Goal: Task Accomplishment & Management: Use online tool/utility

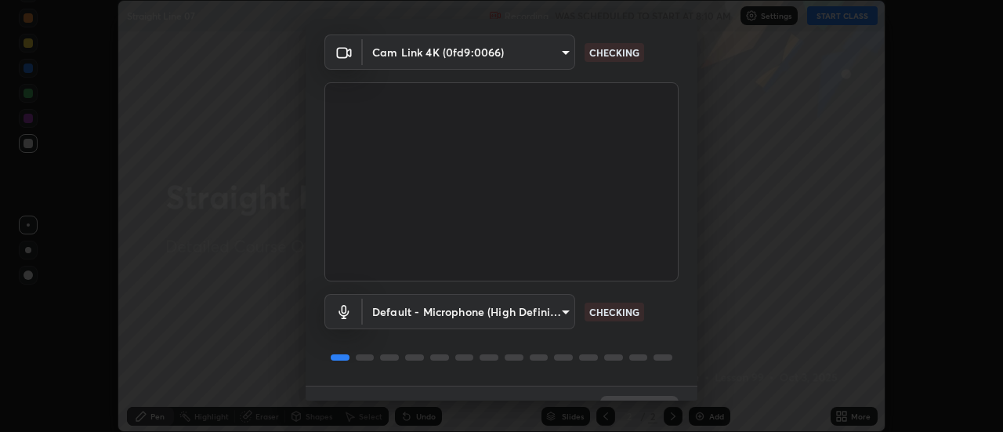
scroll to position [82, 0]
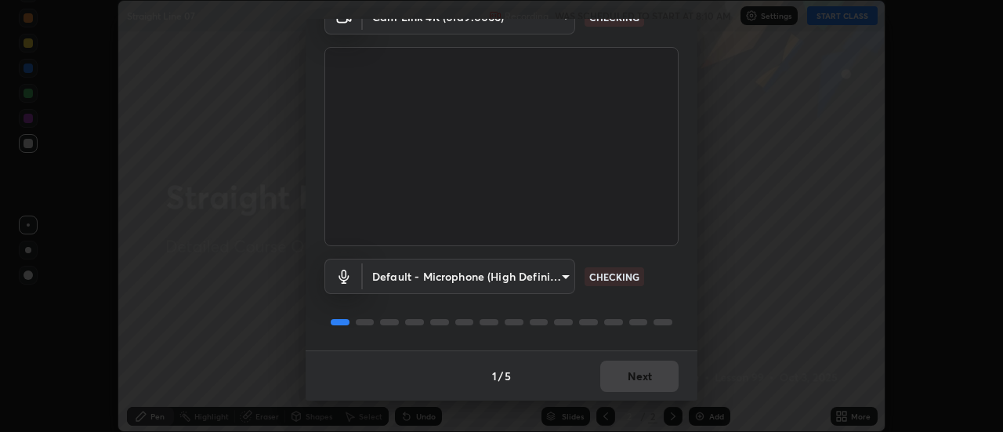
click at [649, 379] on div "1 / 5 Next" at bounding box center [502, 375] width 392 height 50
click at [647, 382] on div "1 / 5 Next" at bounding box center [502, 375] width 392 height 50
click at [646, 381] on div "1 / 5 Next" at bounding box center [502, 375] width 392 height 50
click at [645, 383] on div "1 / 5 Next" at bounding box center [502, 375] width 392 height 50
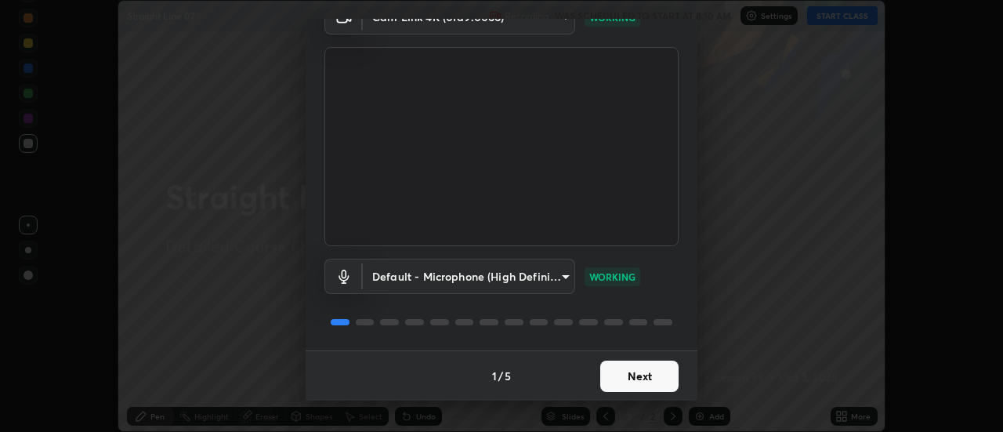
click at [638, 379] on button "Next" at bounding box center [639, 376] width 78 height 31
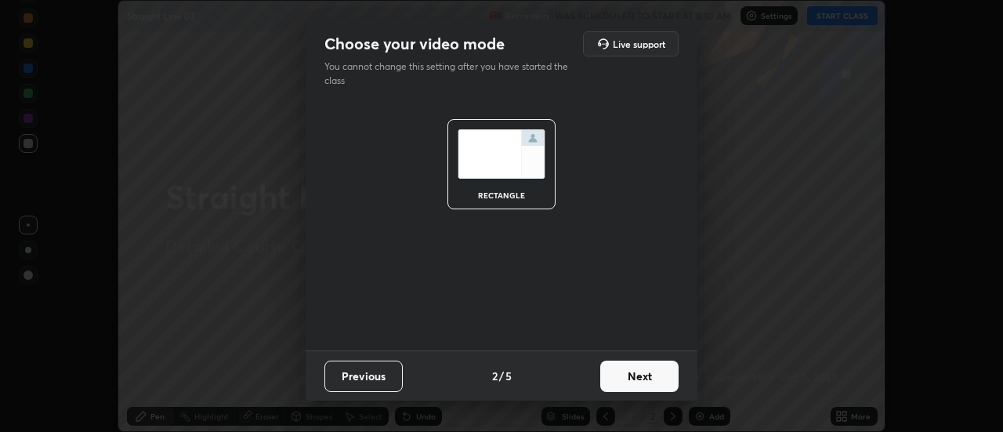
click at [642, 383] on button "Next" at bounding box center [639, 376] width 78 height 31
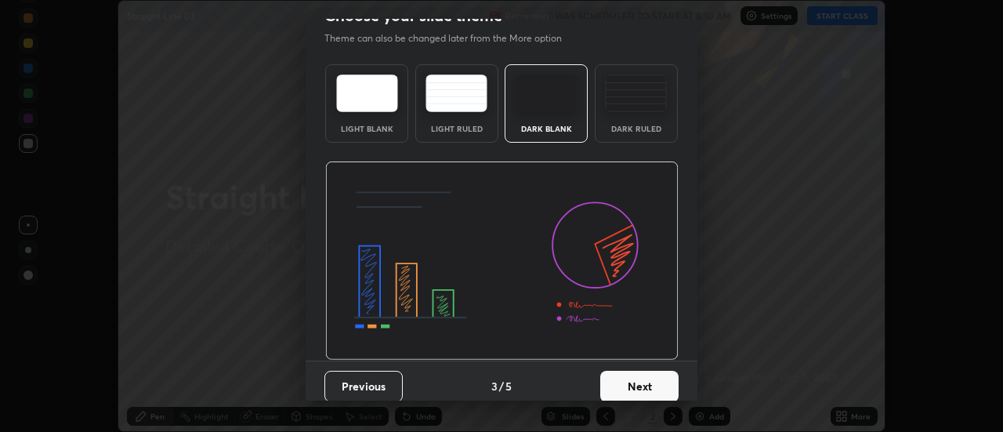
scroll to position [31, 0]
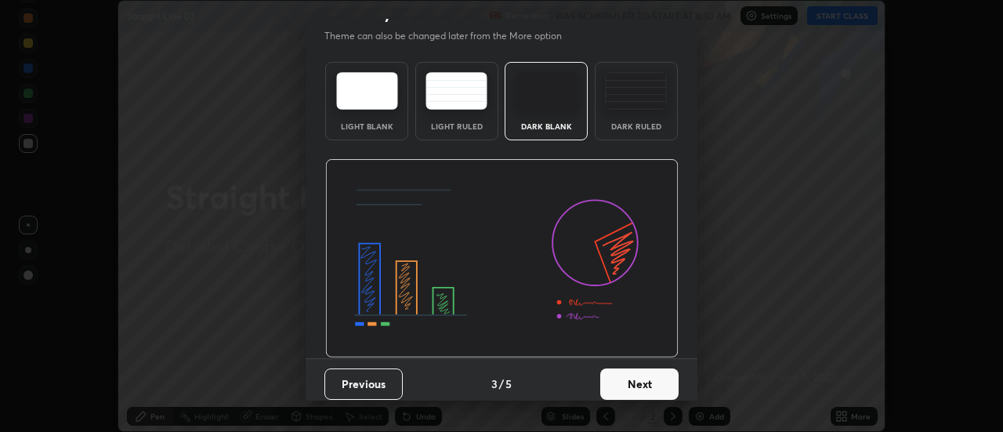
click at [658, 380] on button "Next" at bounding box center [639, 383] width 78 height 31
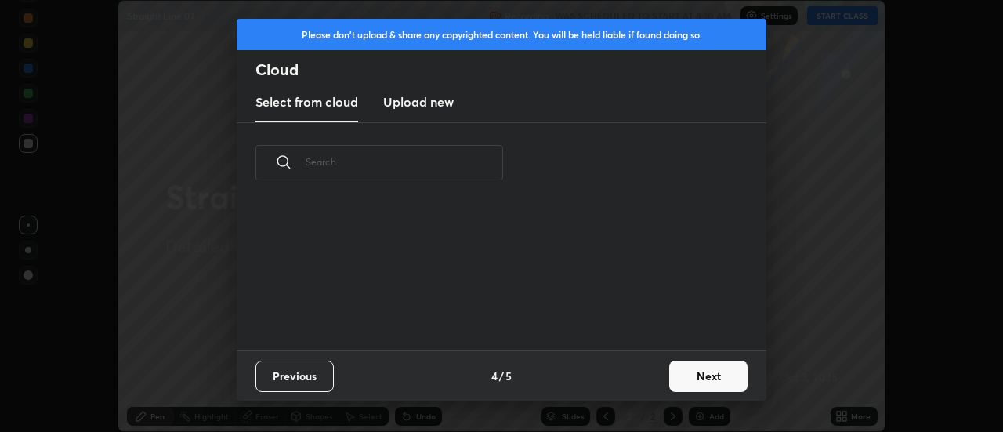
click at [687, 377] on button "Next" at bounding box center [708, 376] width 78 height 31
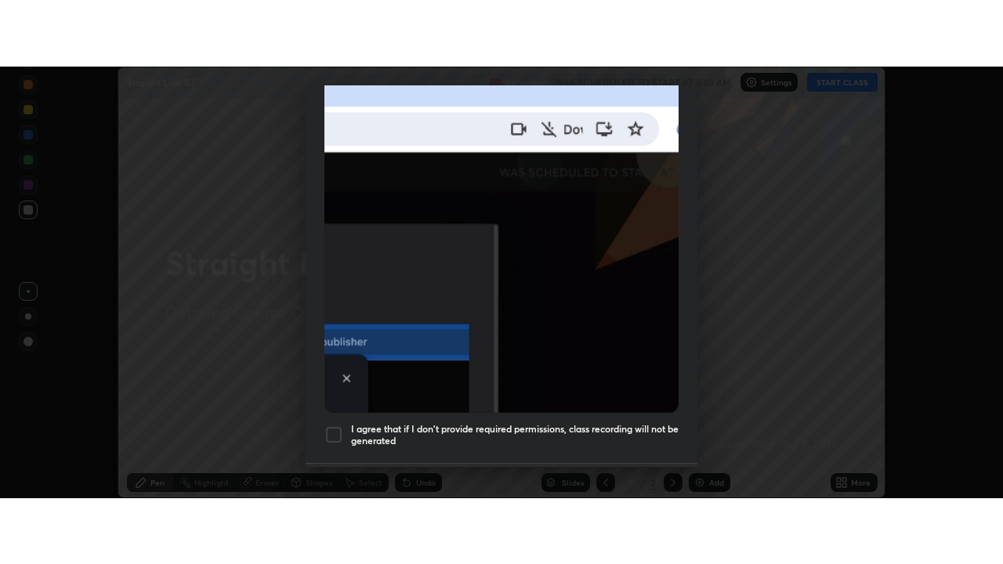
scroll to position [402, 0]
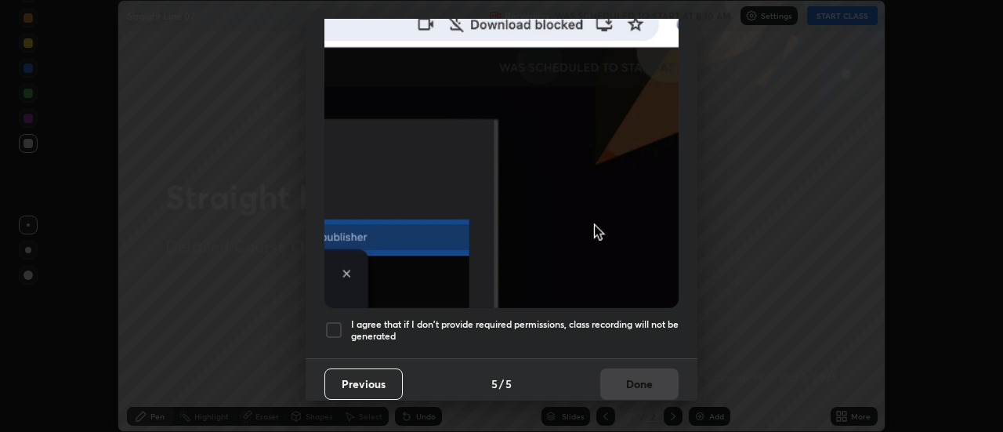
click at [563, 318] on h5 "I agree that if I don't provide required permissions, class recording will not …" at bounding box center [515, 330] width 328 height 24
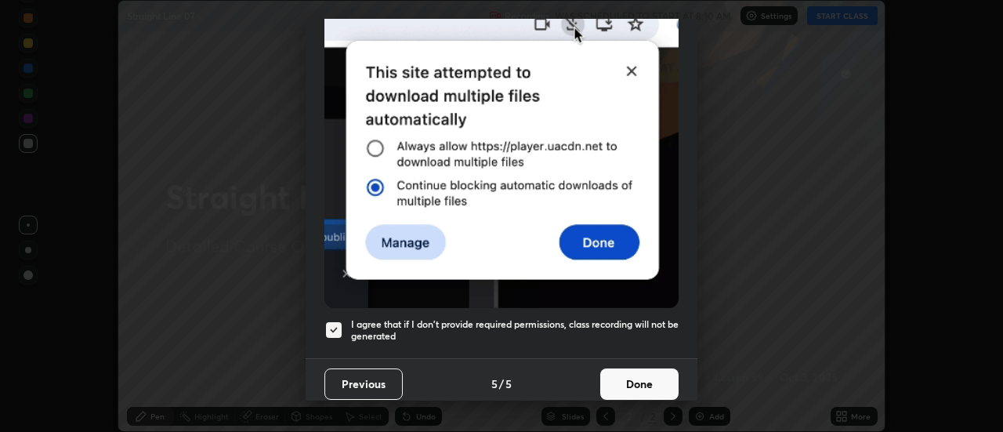
click at [622, 380] on button "Done" at bounding box center [639, 383] width 78 height 31
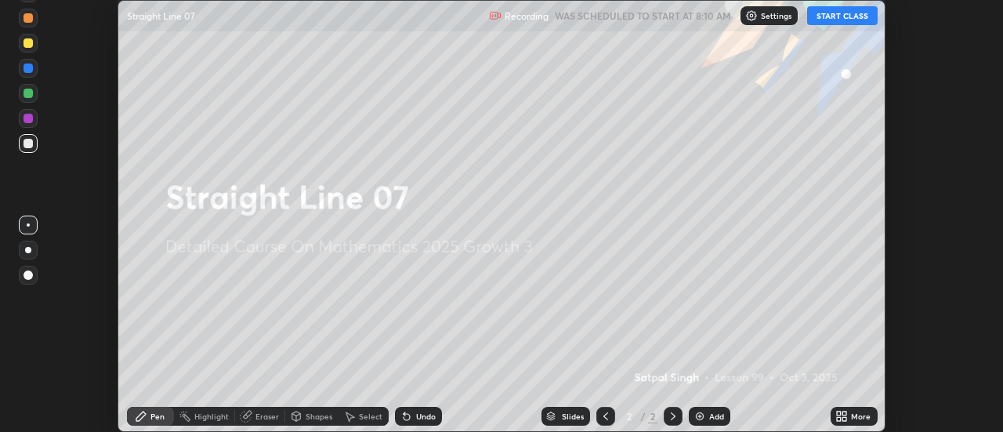
click at [842, 15] on button "START CLASS" at bounding box center [842, 15] width 71 height 19
click at [845, 413] on icon at bounding box center [845, 414] width 4 height 4
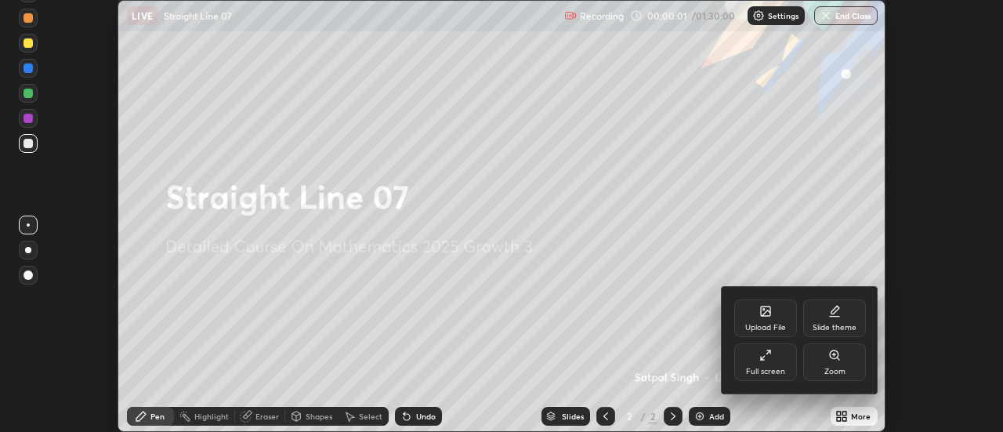
click at [788, 364] on div "Full screen" at bounding box center [765, 362] width 63 height 38
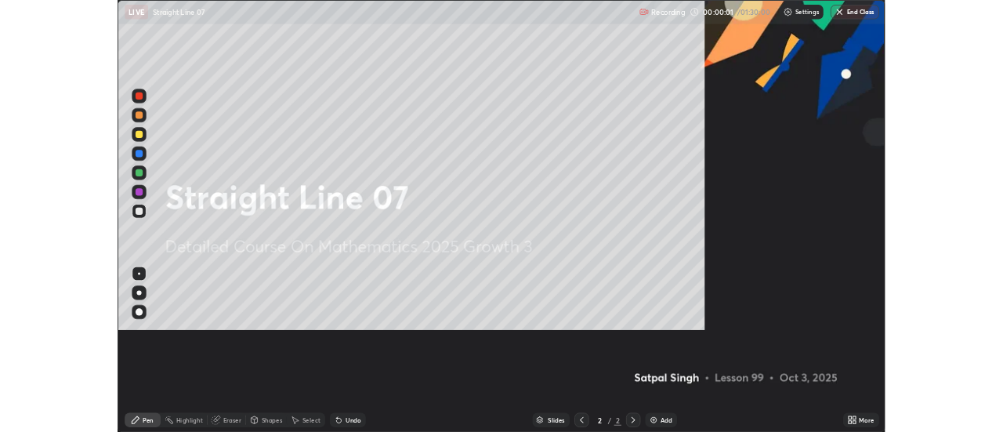
scroll to position [564, 1003]
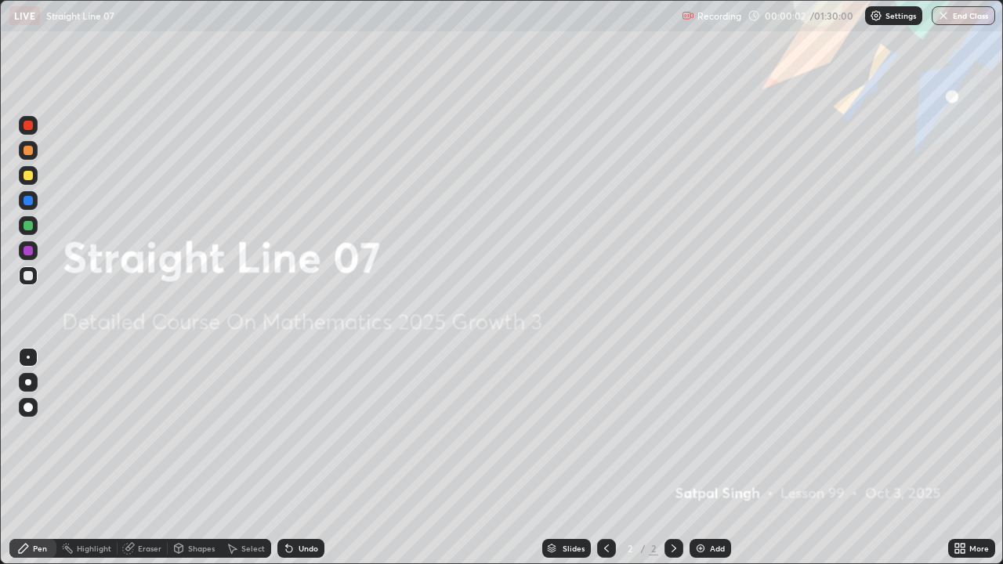
click at [712, 431] on div "Add" at bounding box center [717, 549] width 15 height 8
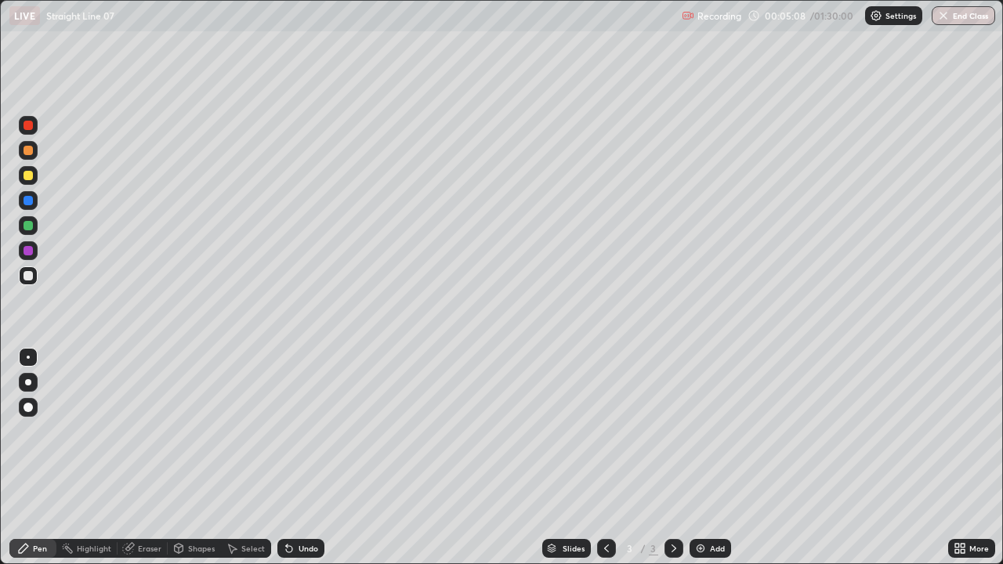
click at [141, 431] on div "Eraser" at bounding box center [150, 549] width 24 height 8
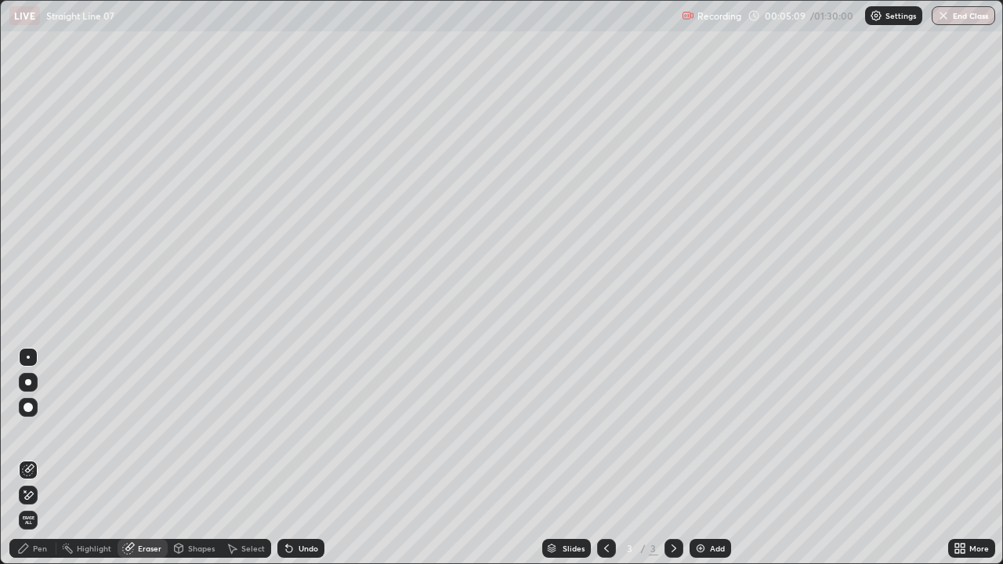
click at [34, 431] on div at bounding box center [28, 495] width 19 height 19
click at [45, 431] on div "Pen" at bounding box center [40, 549] width 14 height 8
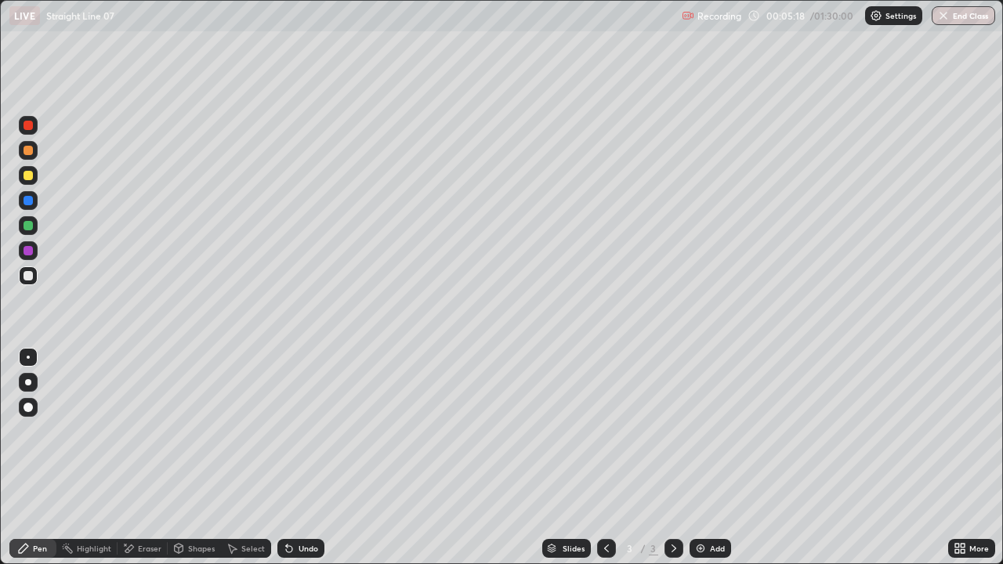
click at [36, 176] on div at bounding box center [28, 175] width 19 height 19
click at [690, 431] on div "Add" at bounding box center [711, 548] width 42 height 19
click at [25, 279] on div at bounding box center [28, 275] width 9 height 9
click at [698, 431] on img at bounding box center [700, 548] width 13 height 13
click at [140, 431] on div "Eraser" at bounding box center [143, 548] width 50 height 19
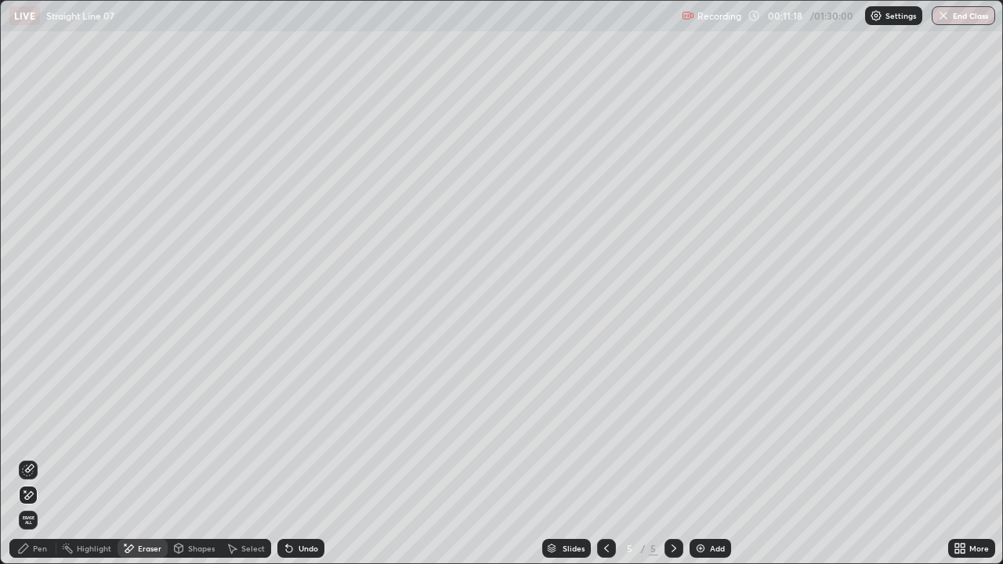
click at [51, 431] on div "Pen" at bounding box center [32, 548] width 47 height 19
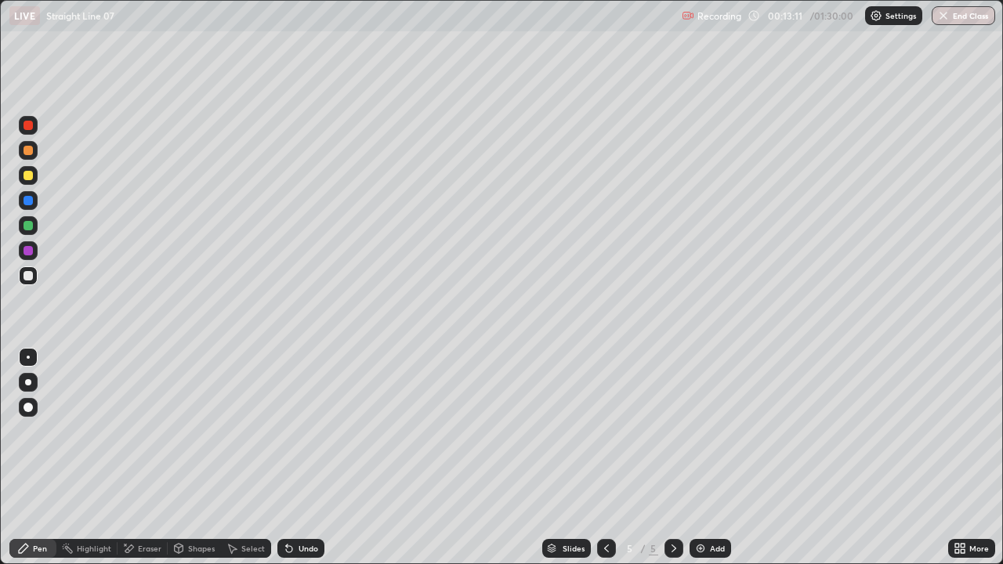
click at [287, 431] on icon at bounding box center [289, 549] width 6 height 6
click at [300, 431] on div "Undo" at bounding box center [309, 549] width 20 height 8
click at [289, 431] on icon at bounding box center [289, 549] width 6 height 6
click at [292, 431] on icon at bounding box center [289, 548] width 13 height 13
click at [299, 431] on div "Undo" at bounding box center [309, 549] width 20 height 8
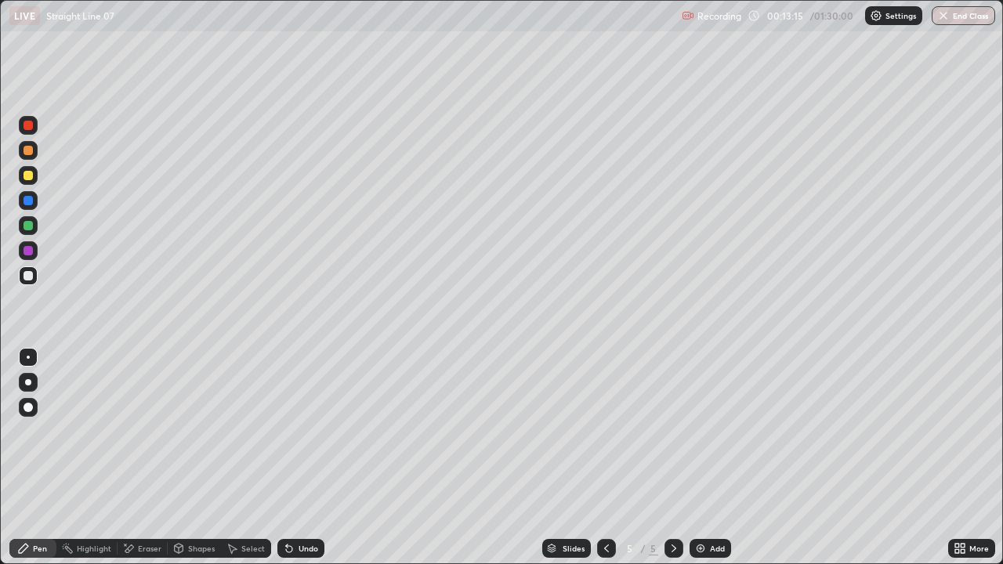
click at [293, 431] on div "Undo" at bounding box center [300, 548] width 47 height 19
click at [299, 431] on div "Undo" at bounding box center [309, 549] width 20 height 8
click at [142, 431] on div "Eraser" at bounding box center [150, 549] width 24 height 8
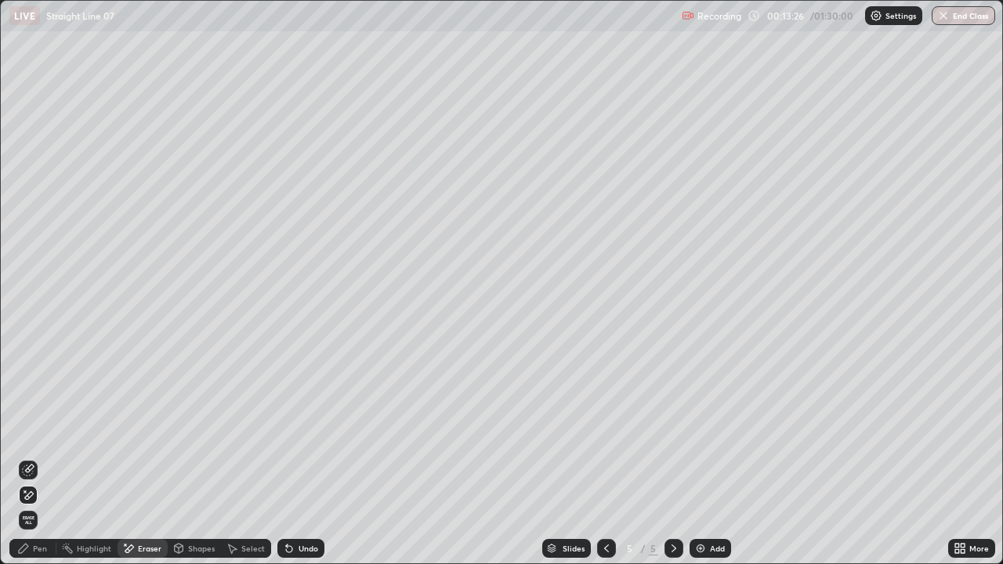
click at [44, 431] on div "Pen" at bounding box center [40, 549] width 14 height 8
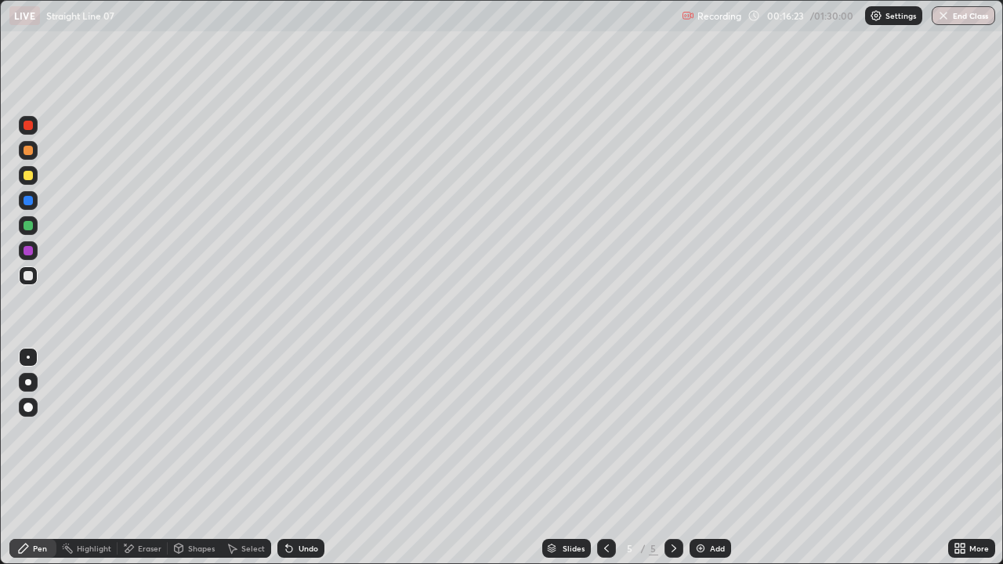
click at [695, 431] on img at bounding box center [700, 548] width 13 height 13
click at [286, 431] on icon at bounding box center [289, 549] width 6 height 6
click at [292, 431] on div "Undo" at bounding box center [300, 548] width 47 height 19
click at [245, 431] on div "Select" at bounding box center [253, 549] width 24 height 8
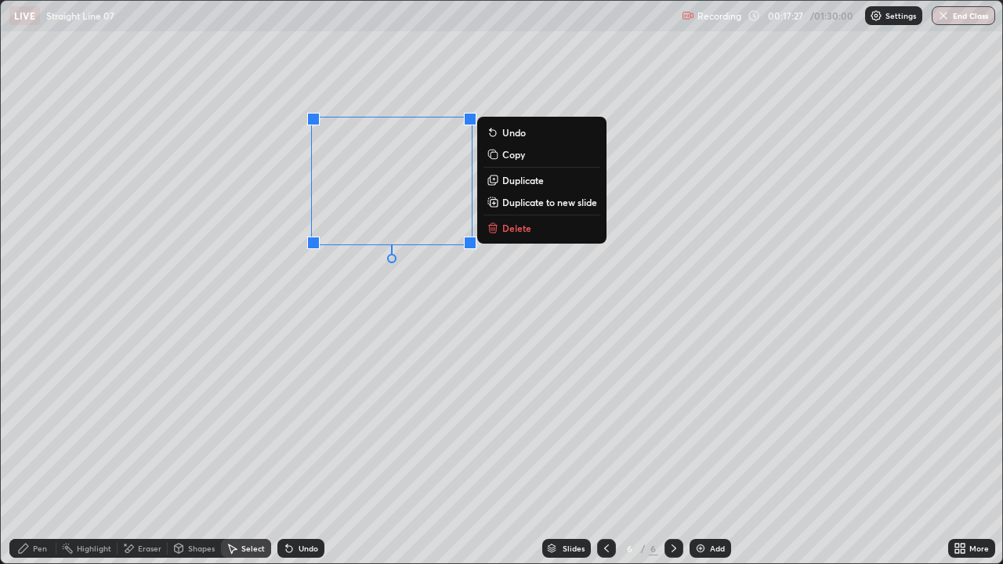
click at [503, 179] on p "Duplicate" at bounding box center [523, 180] width 42 height 13
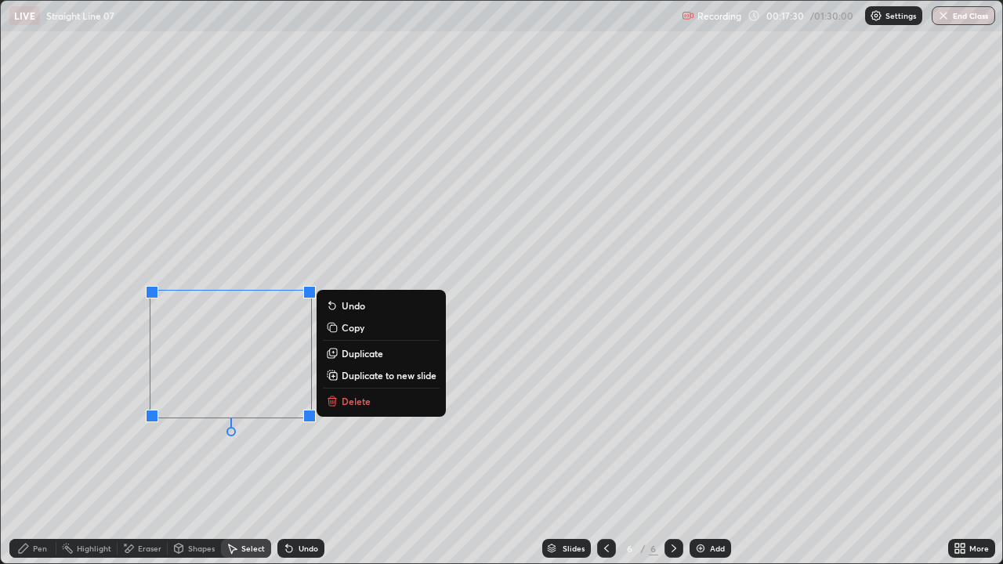
click at [192, 431] on div "0 ° Undo Copy Duplicate Duplicate to new slide Delete" at bounding box center [502, 282] width 1002 height 563
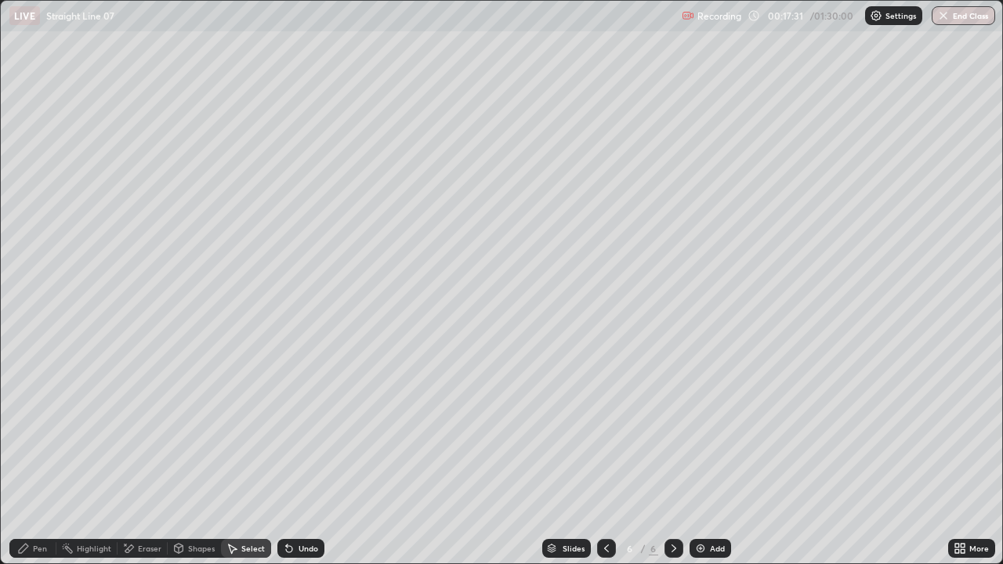
click at [145, 431] on div "Eraser" at bounding box center [150, 549] width 24 height 8
click at [42, 431] on div "Pen" at bounding box center [40, 549] width 14 height 8
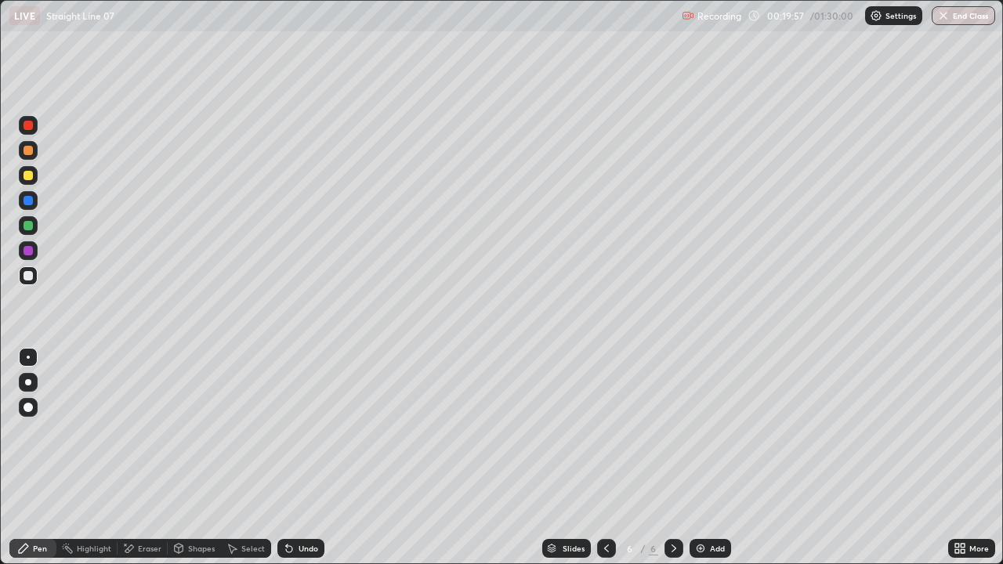
click at [718, 431] on div "Add" at bounding box center [717, 549] width 15 height 8
click at [150, 431] on div "Eraser" at bounding box center [150, 549] width 24 height 8
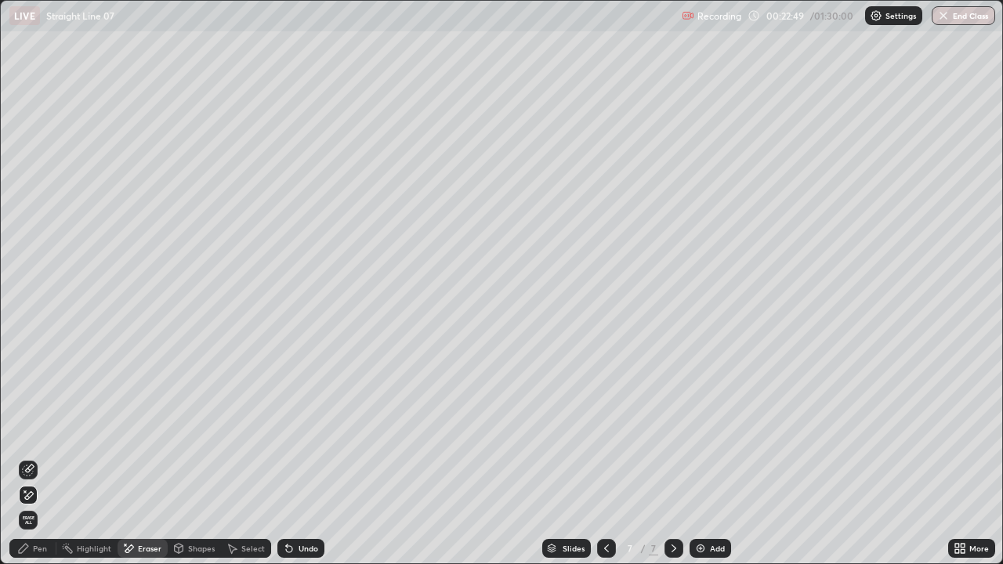
click at [48, 431] on div "Pen" at bounding box center [32, 548] width 47 height 19
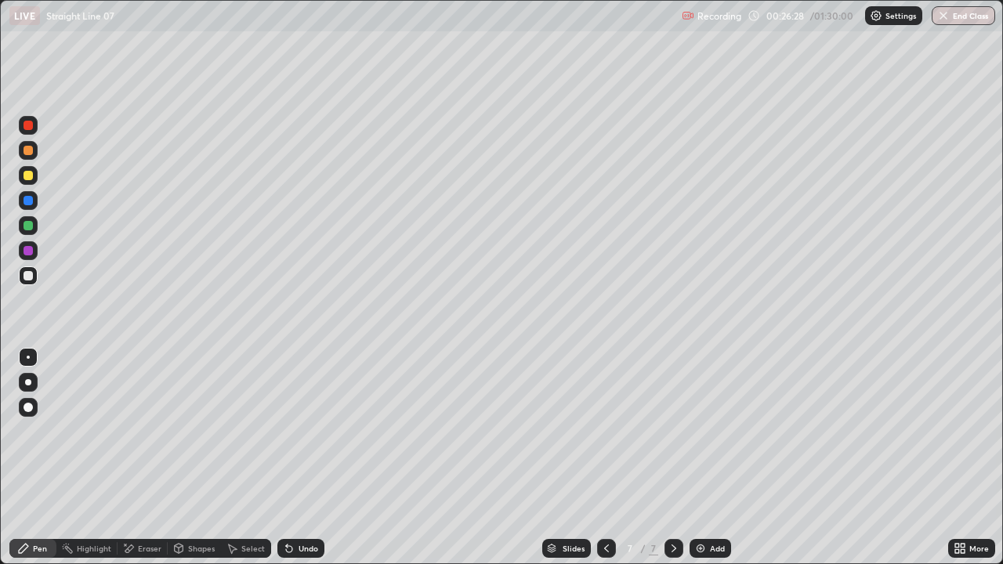
click at [319, 431] on div "Undo" at bounding box center [300, 548] width 47 height 19
click at [145, 431] on div "Eraser" at bounding box center [150, 549] width 24 height 8
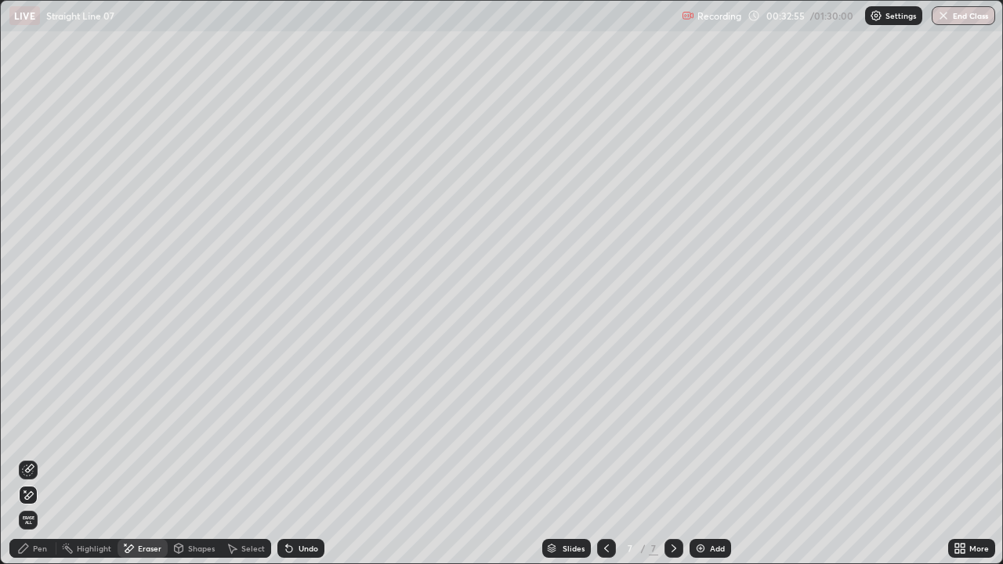
click at [39, 431] on div "Pen" at bounding box center [40, 549] width 14 height 8
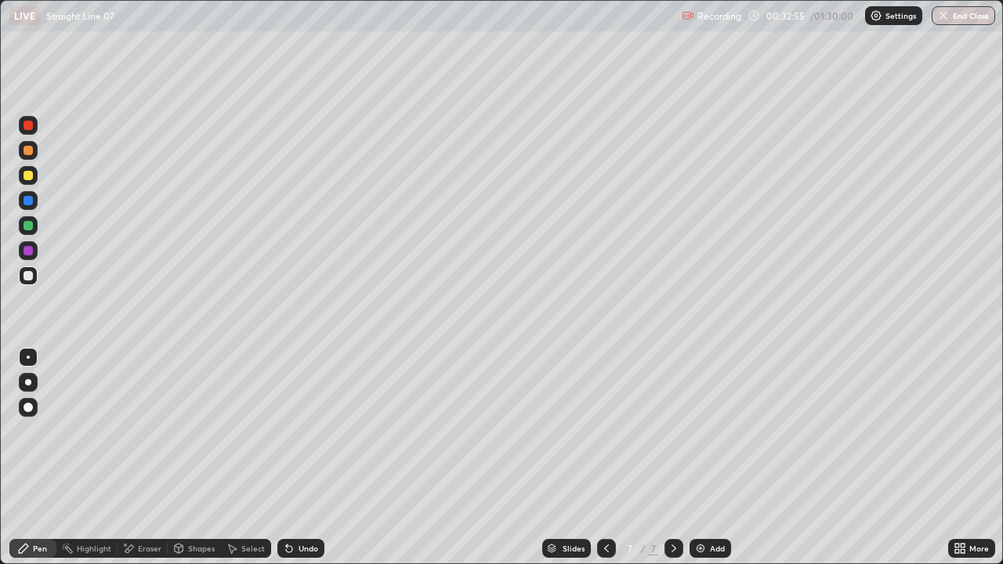
click at [39, 431] on div "Pen" at bounding box center [40, 549] width 14 height 8
click at [698, 431] on img at bounding box center [700, 548] width 13 height 13
click at [303, 431] on div "Undo" at bounding box center [300, 548] width 47 height 19
click at [254, 431] on div "Select" at bounding box center [253, 549] width 24 height 8
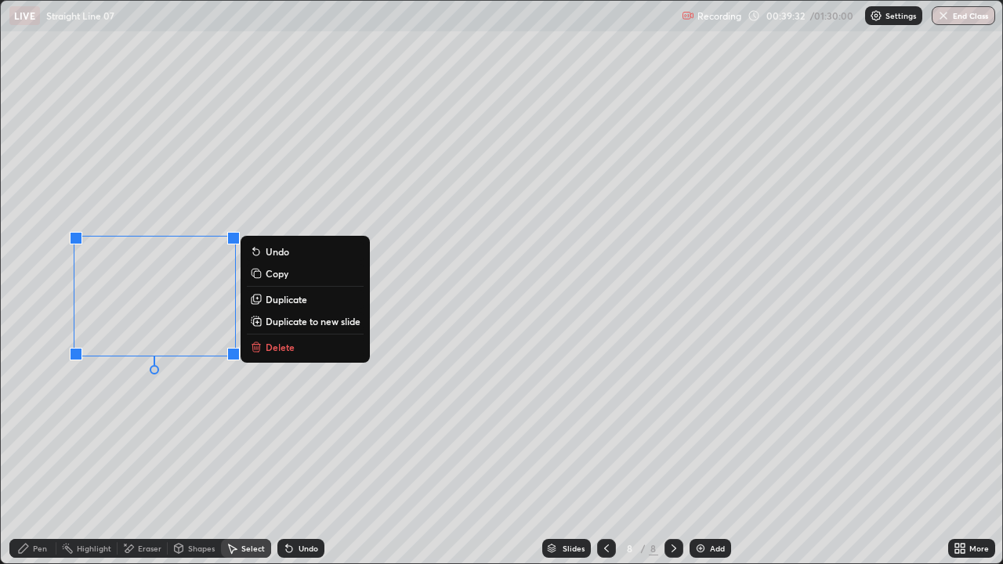
click at [158, 430] on div "0 ° Undo Copy Duplicate Duplicate to new slide Delete" at bounding box center [502, 282] width 1002 height 563
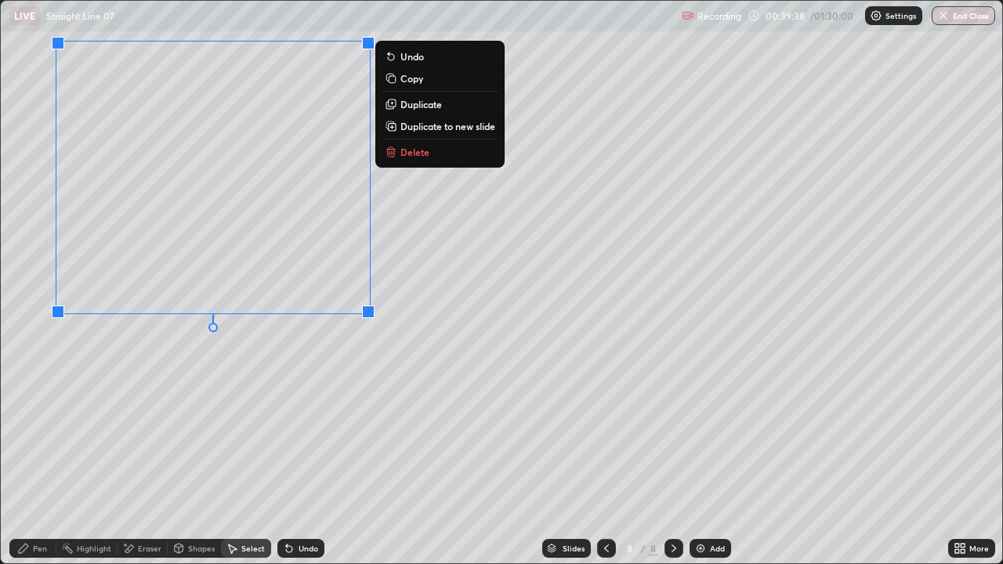
click at [307, 431] on div "Undo" at bounding box center [300, 548] width 47 height 19
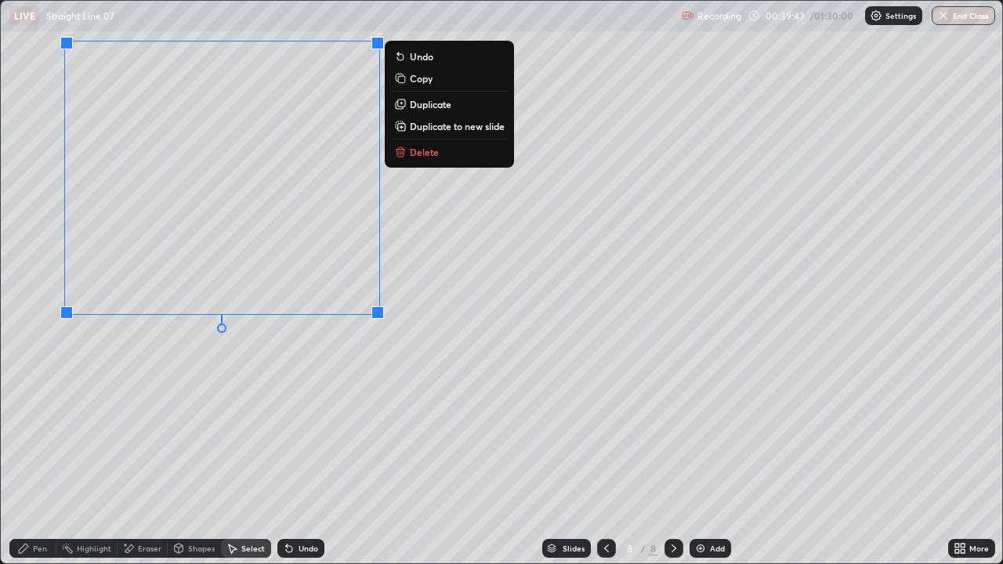
click at [275, 360] on div "0 ° Undo Copy Duplicate Duplicate to new slide Delete" at bounding box center [502, 282] width 1002 height 563
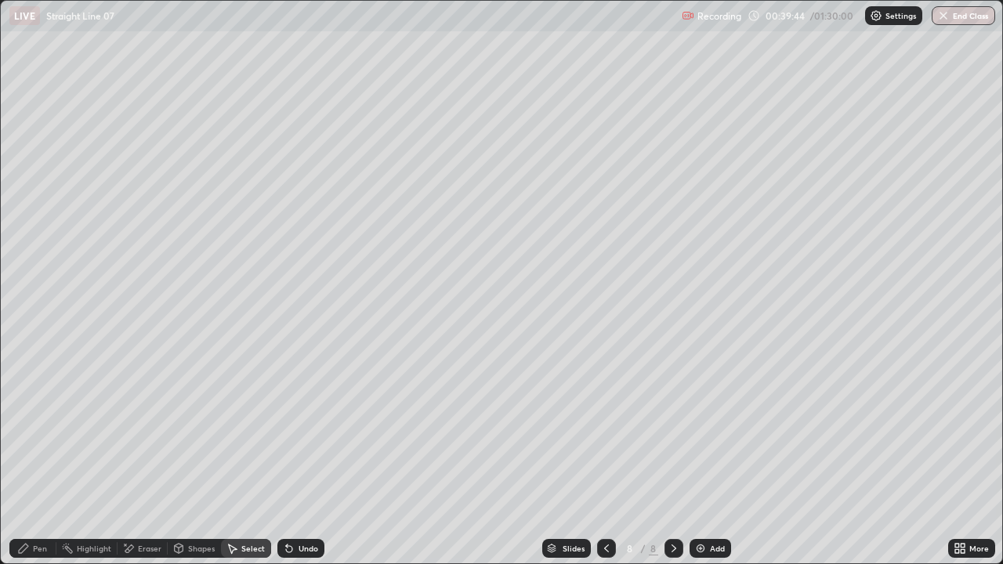
click at [38, 431] on div "Pen" at bounding box center [40, 549] width 14 height 8
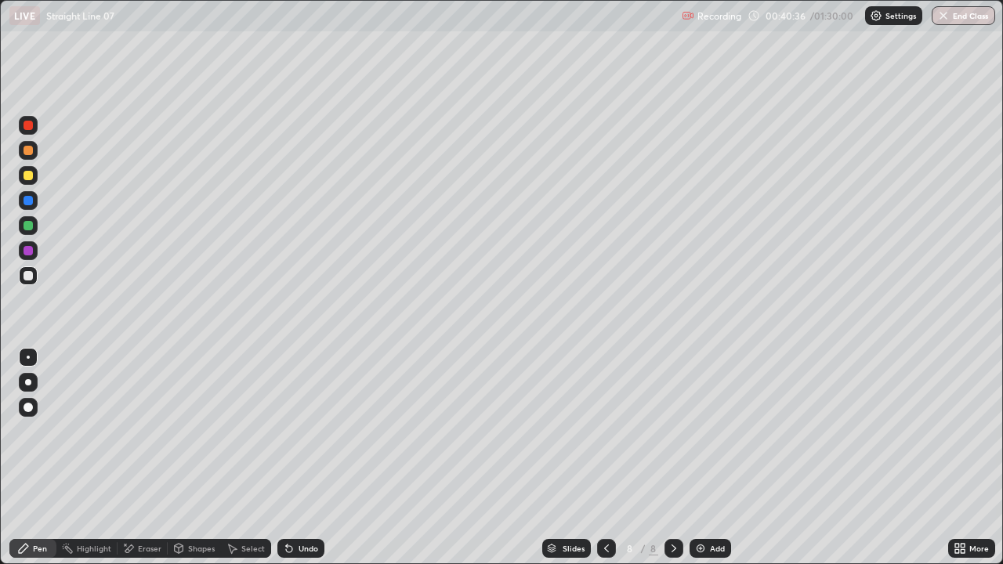
click at [251, 431] on div "Select" at bounding box center [253, 549] width 24 height 8
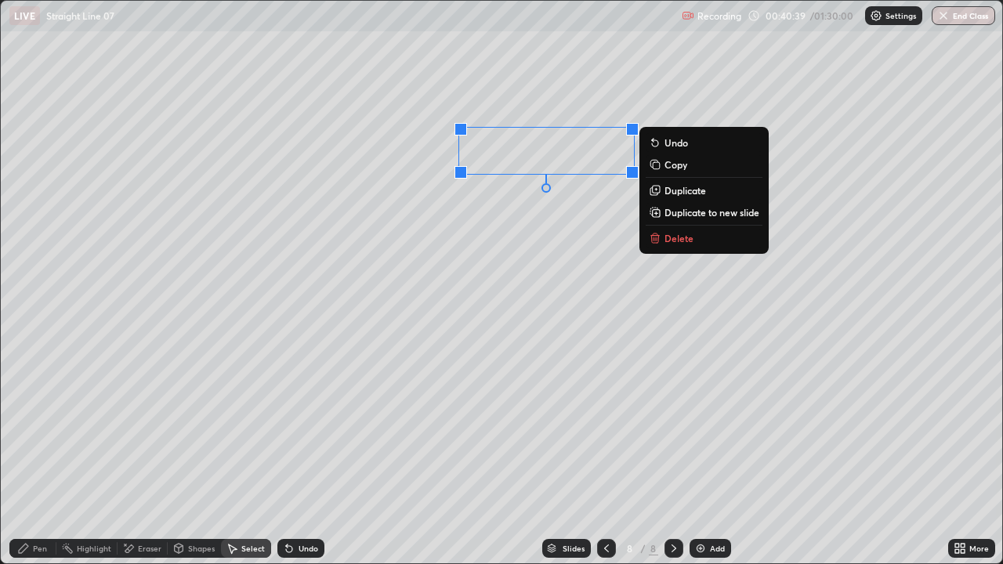
click at [674, 191] on p "Duplicate" at bounding box center [686, 190] width 42 height 13
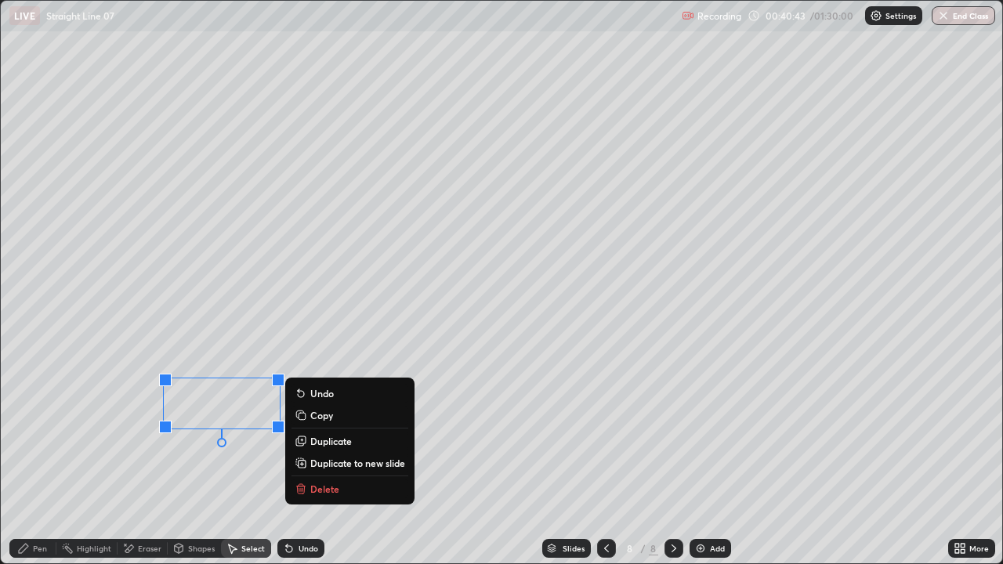
click at [356, 352] on div "0 ° Undo Copy Duplicate Duplicate to new slide Delete" at bounding box center [502, 282] width 1002 height 563
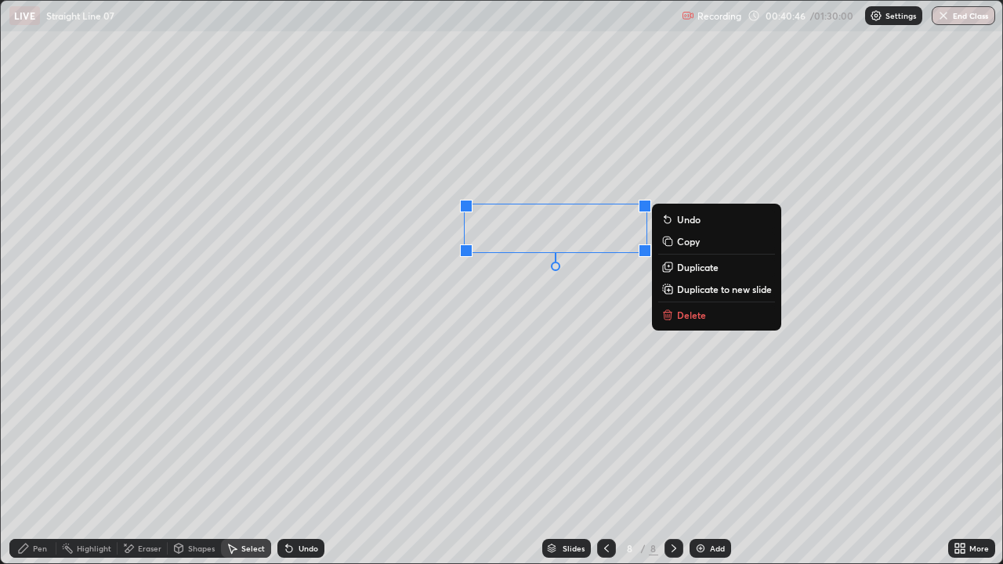
click at [681, 270] on p "Duplicate" at bounding box center [698, 267] width 42 height 13
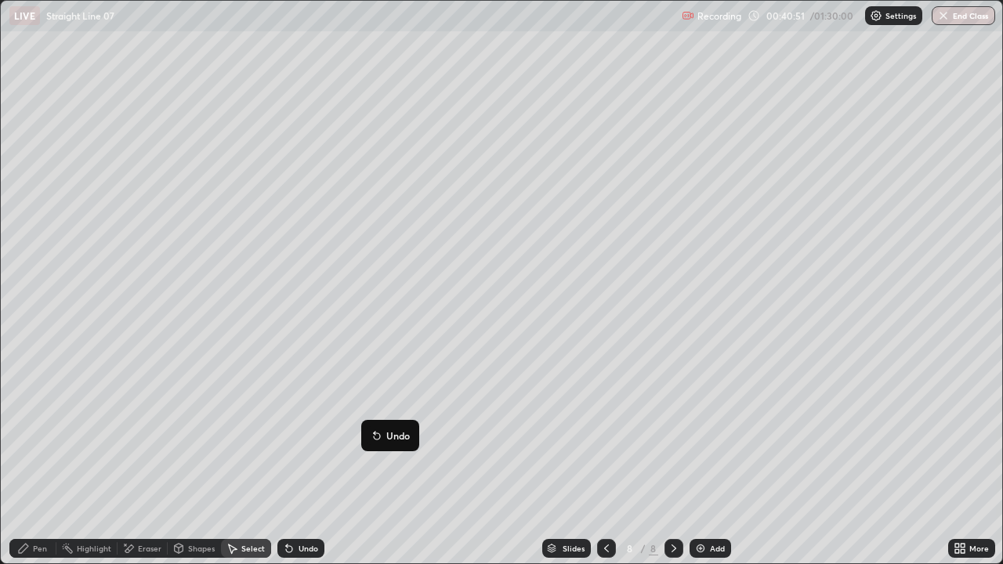
click at [298, 431] on div "0 ° Undo Copy Duplicate Duplicate to new slide Delete" at bounding box center [502, 282] width 1002 height 563
click at [36, 431] on div "Pen" at bounding box center [40, 549] width 14 height 8
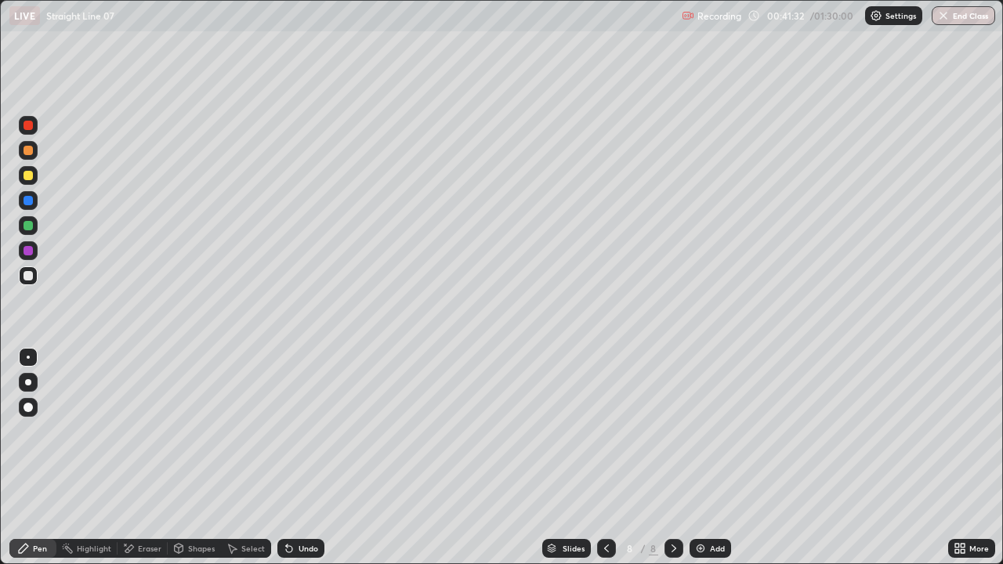
click at [964, 431] on icon at bounding box center [963, 551] width 4 height 4
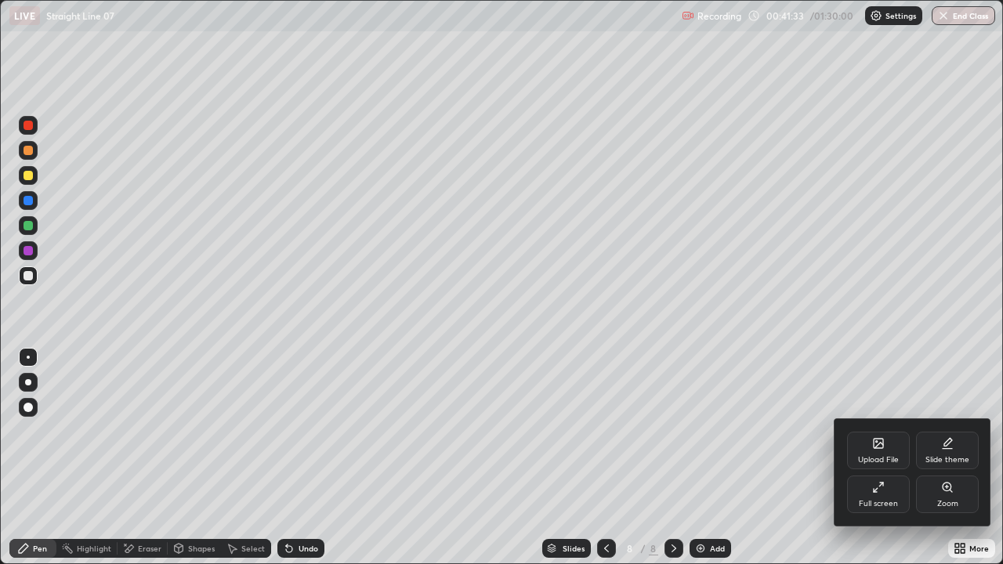
click at [885, 431] on div "Full screen" at bounding box center [878, 504] width 39 height 8
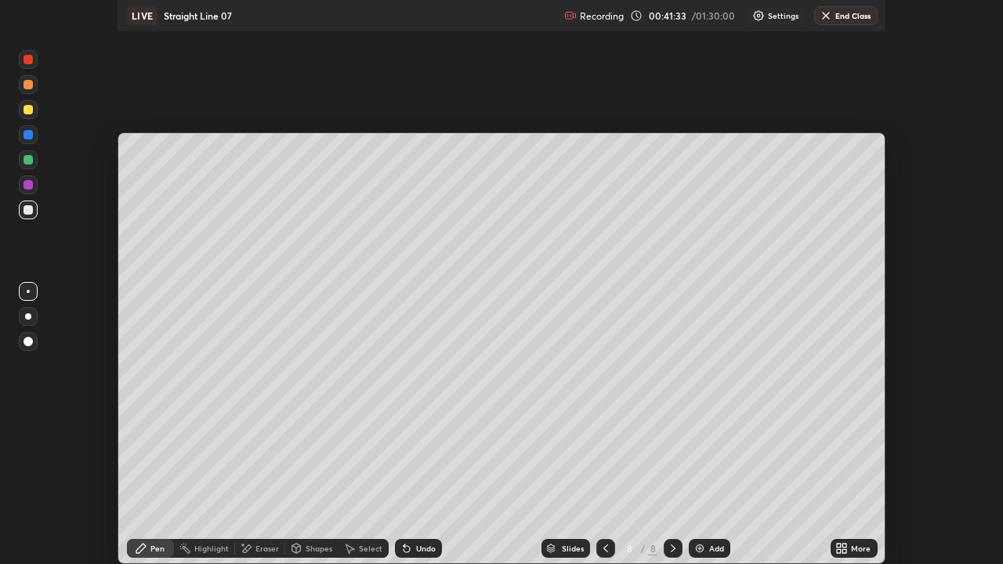
scroll to position [77950, 77379]
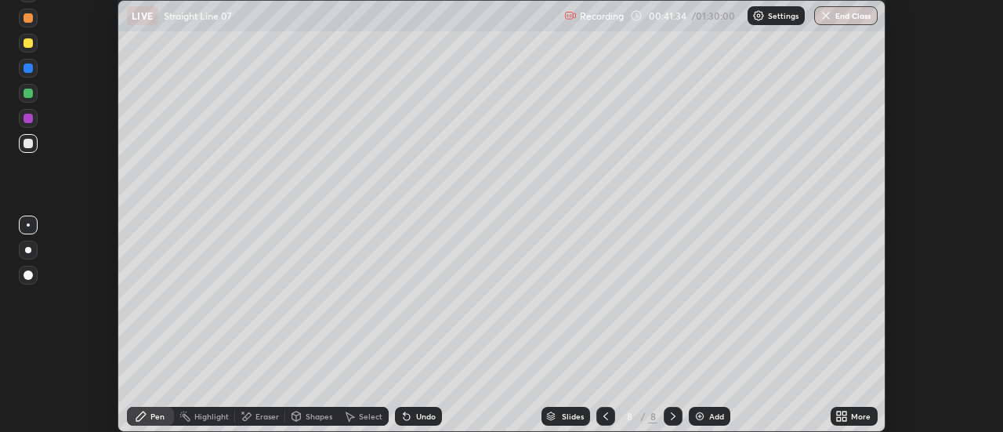
click at [854, 419] on div "More" at bounding box center [861, 416] width 20 height 8
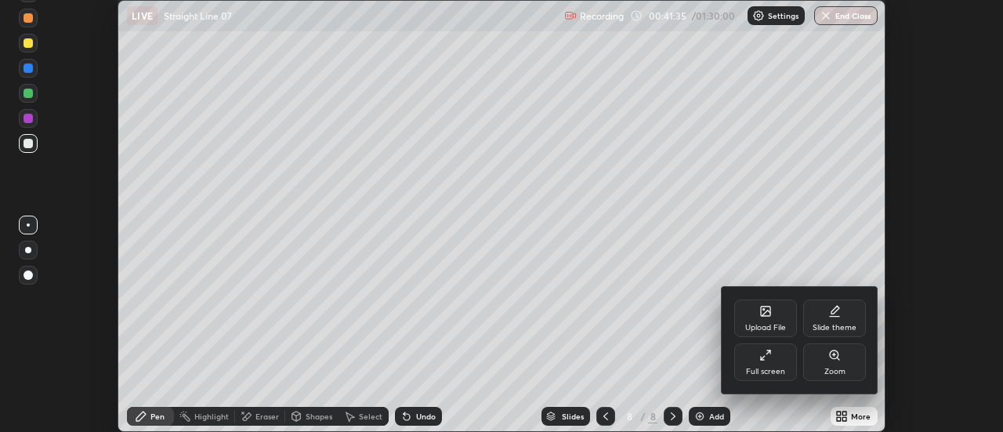
click at [781, 371] on div "Full screen" at bounding box center [765, 372] width 39 height 8
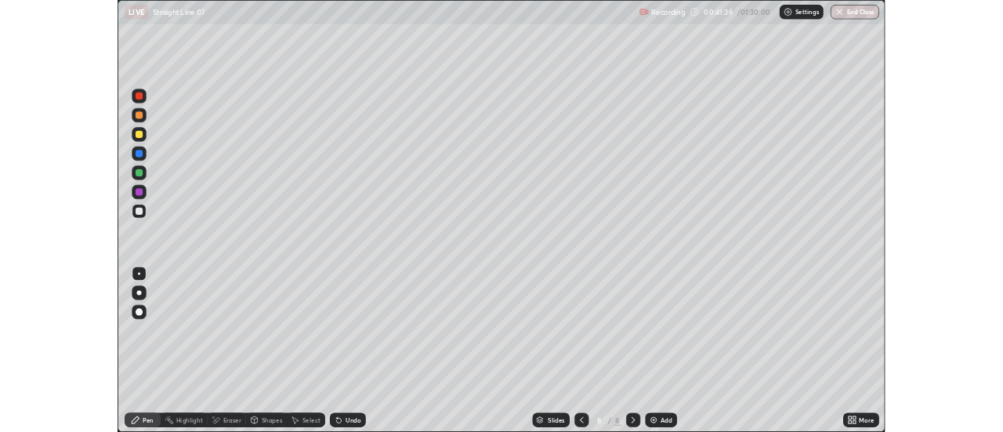
scroll to position [564, 1003]
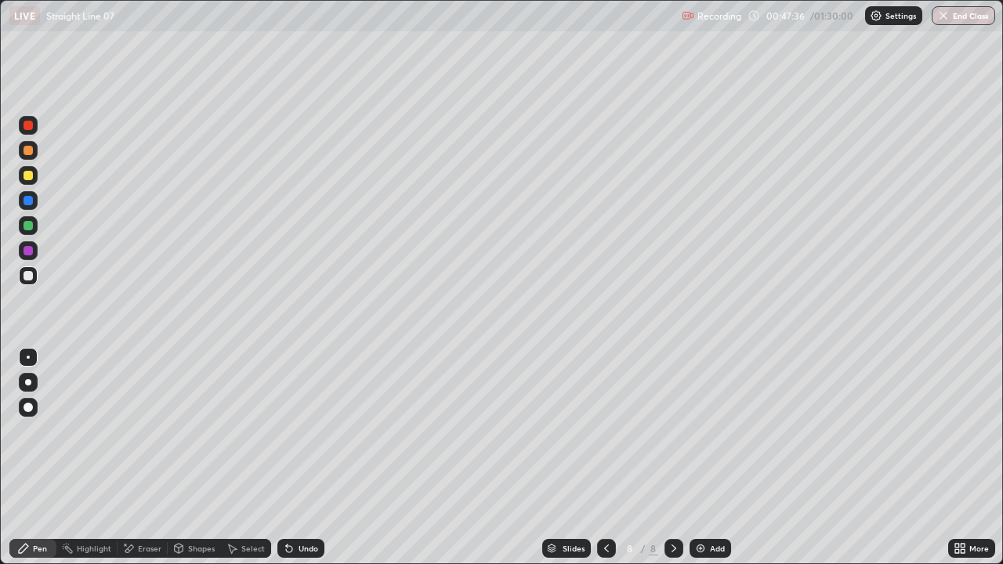
click at [694, 431] on img at bounding box center [700, 548] width 13 height 13
click at [287, 431] on icon at bounding box center [289, 549] width 6 height 6
click at [292, 431] on icon at bounding box center [289, 548] width 13 height 13
click at [287, 431] on icon at bounding box center [289, 549] width 6 height 6
click at [294, 431] on div "Undo" at bounding box center [300, 548] width 47 height 19
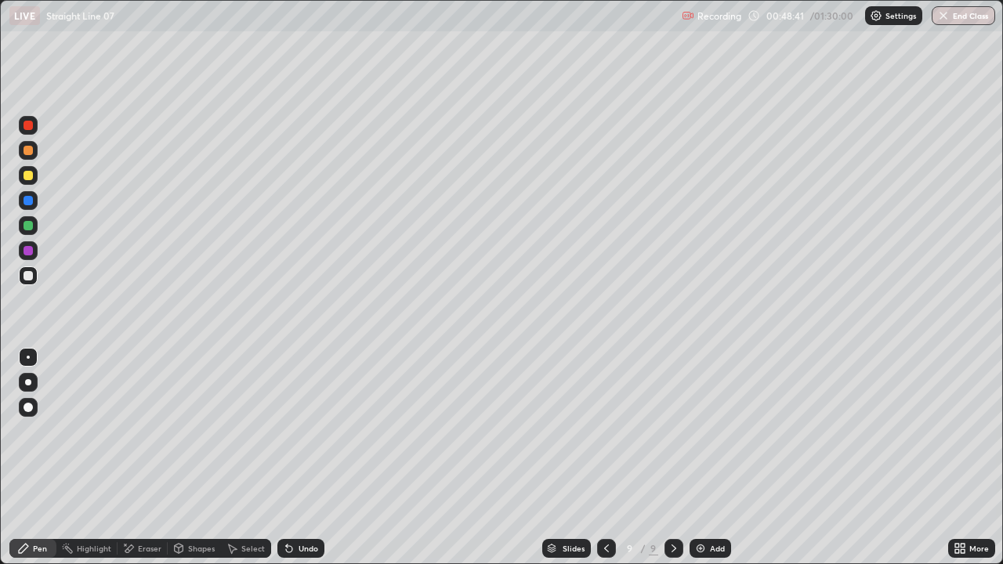
click at [293, 431] on div "Undo" at bounding box center [300, 548] width 47 height 19
click at [155, 431] on div "Eraser" at bounding box center [150, 549] width 24 height 8
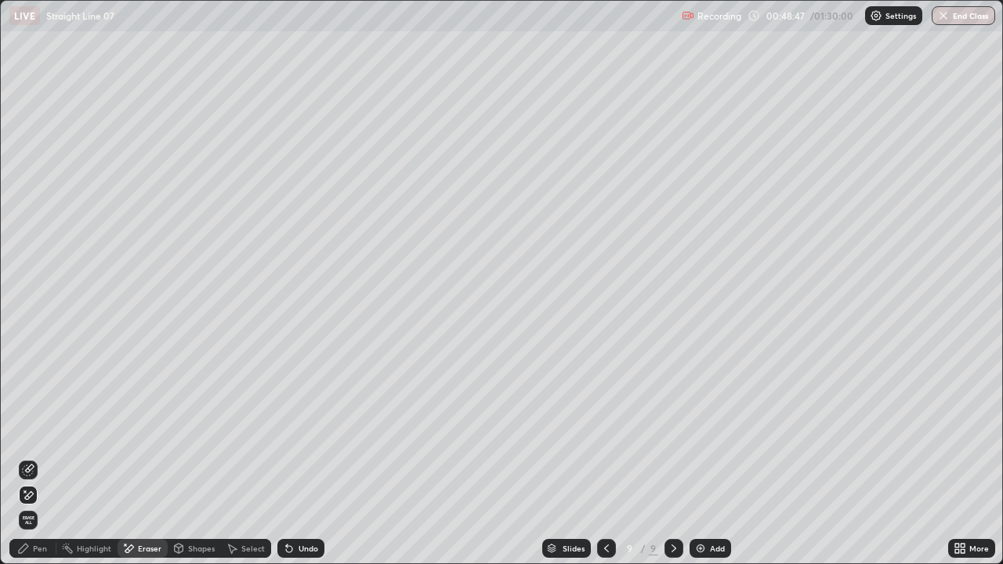
click at [36, 431] on div "Pen" at bounding box center [40, 549] width 14 height 8
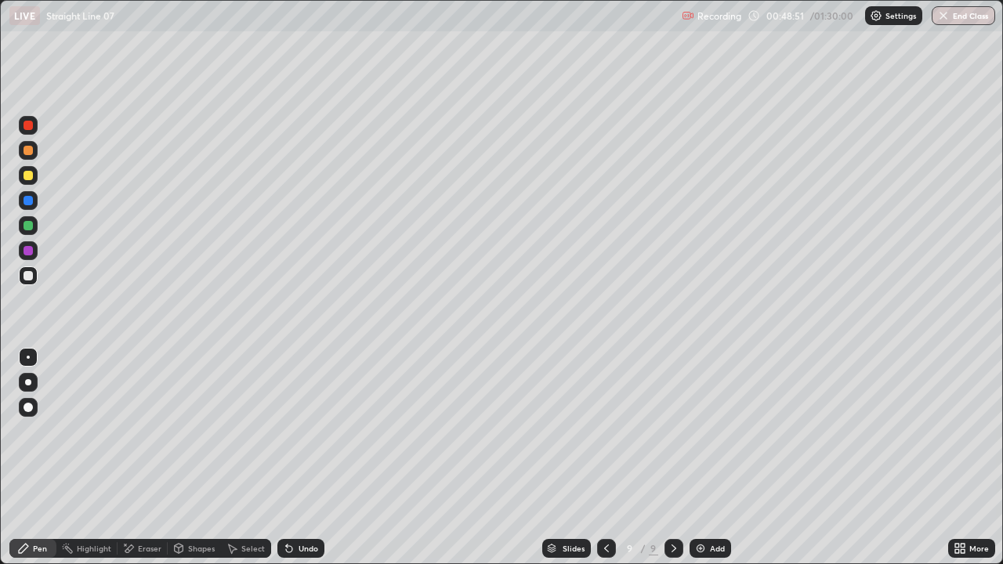
click at [134, 431] on div "Eraser" at bounding box center [143, 548] width 50 height 19
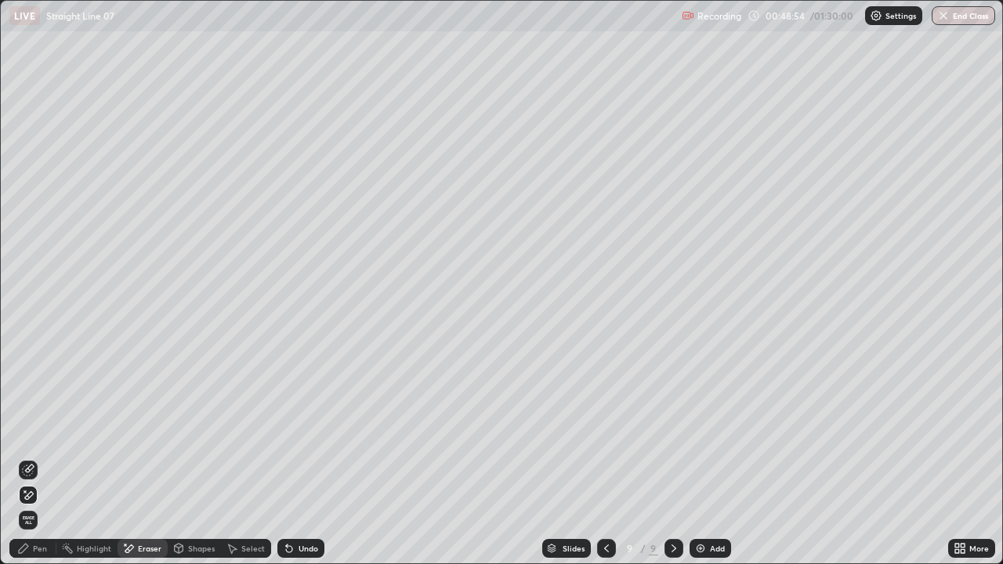
click at [33, 431] on div "Pen" at bounding box center [40, 549] width 14 height 8
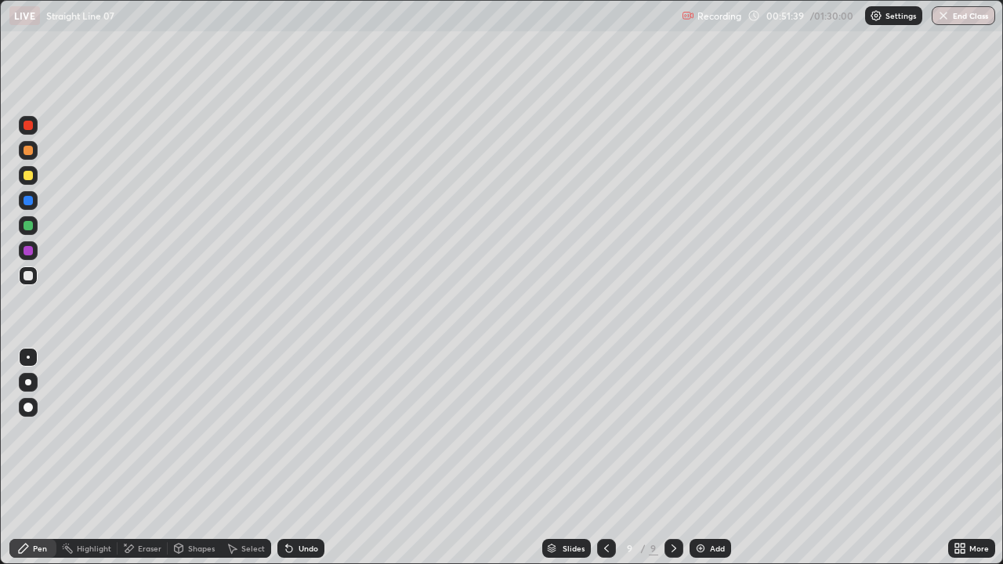
click at [295, 431] on div "Undo" at bounding box center [300, 548] width 47 height 19
click at [294, 431] on div "Undo" at bounding box center [300, 548] width 47 height 19
click at [292, 431] on icon at bounding box center [289, 548] width 13 height 13
click at [288, 431] on icon at bounding box center [289, 549] width 6 height 6
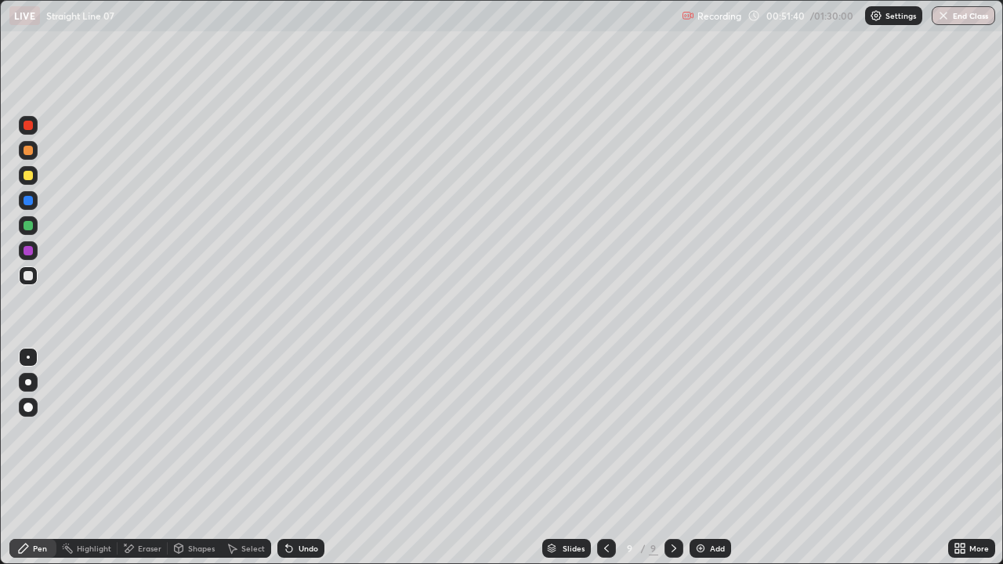
click at [288, 431] on icon at bounding box center [289, 549] width 6 height 6
click at [287, 431] on icon at bounding box center [289, 549] width 6 height 6
click at [288, 431] on icon at bounding box center [289, 549] width 6 height 6
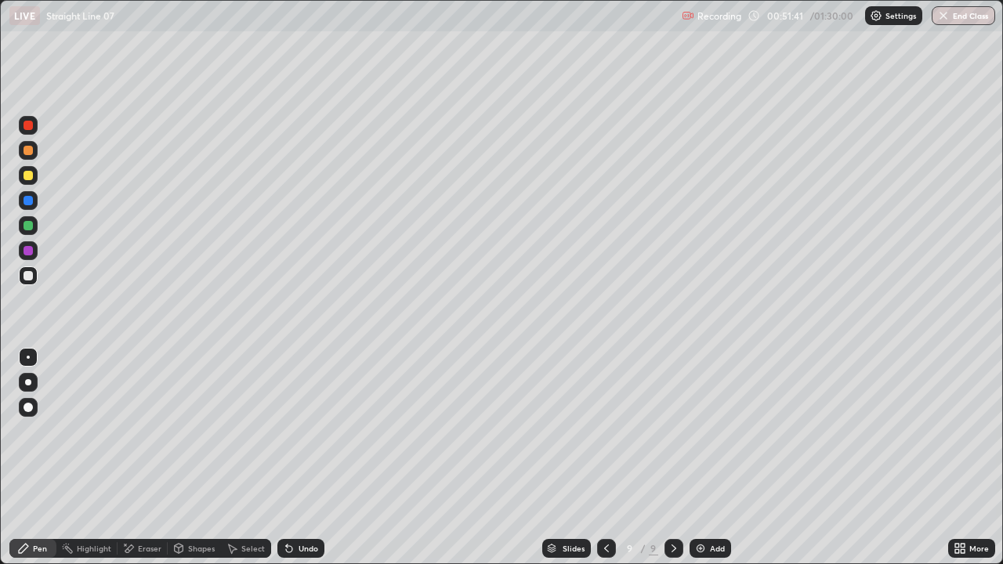
click at [288, 431] on icon at bounding box center [289, 549] width 6 height 6
click at [289, 431] on icon at bounding box center [289, 549] width 6 height 6
click at [310, 431] on div "Undo" at bounding box center [309, 549] width 20 height 8
click at [299, 431] on div "Undo" at bounding box center [309, 549] width 20 height 8
click at [303, 431] on div "Undo" at bounding box center [309, 549] width 20 height 8
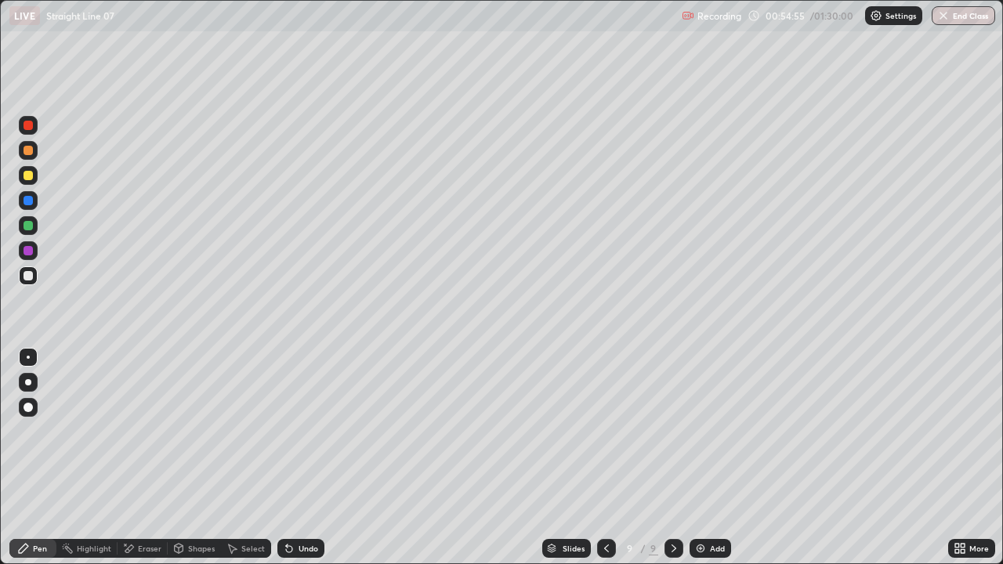
click at [312, 431] on div "Undo" at bounding box center [309, 549] width 20 height 8
click at [303, 431] on div "Undo" at bounding box center [309, 549] width 20 height 8
click at [299, 431] on div "Undo" at bounding box center [309, 549] width 20 height 8
click at [312, 431] on div "Undo" at bounding box center [309, 549] width 20 height 8
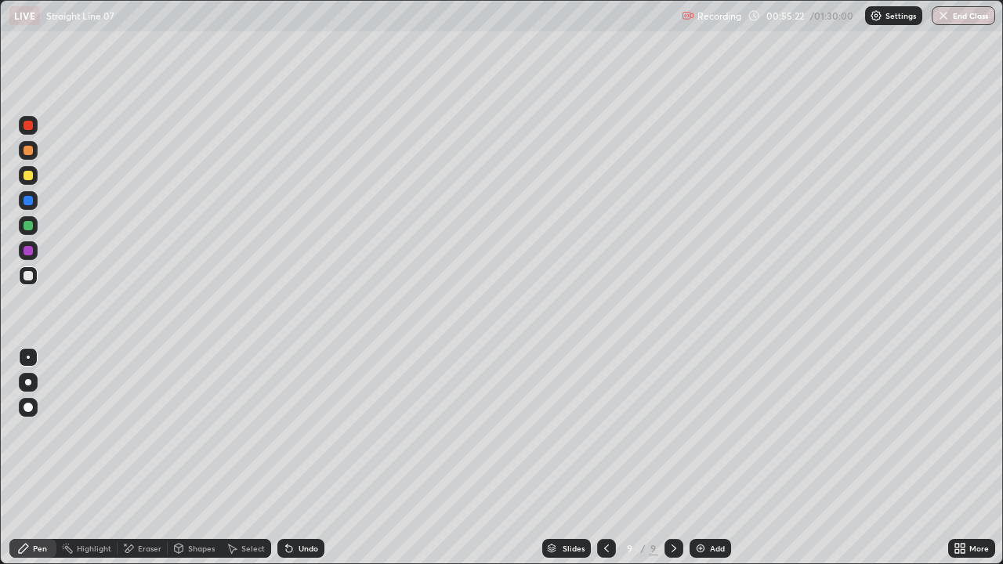
click at [306, 431] on div "Undo" at bounding box center [309, 549] width 20 height 8
click at [308, 431] on div "Undo" at bounding box center [309, 549] width 20 height 8
click at [310, 431] on div "Undo" at bounding box center [309, 549] width 20 height 8
click at [309, 431] on div "Undo" at bounding box center [309, 549] width 20 height 8
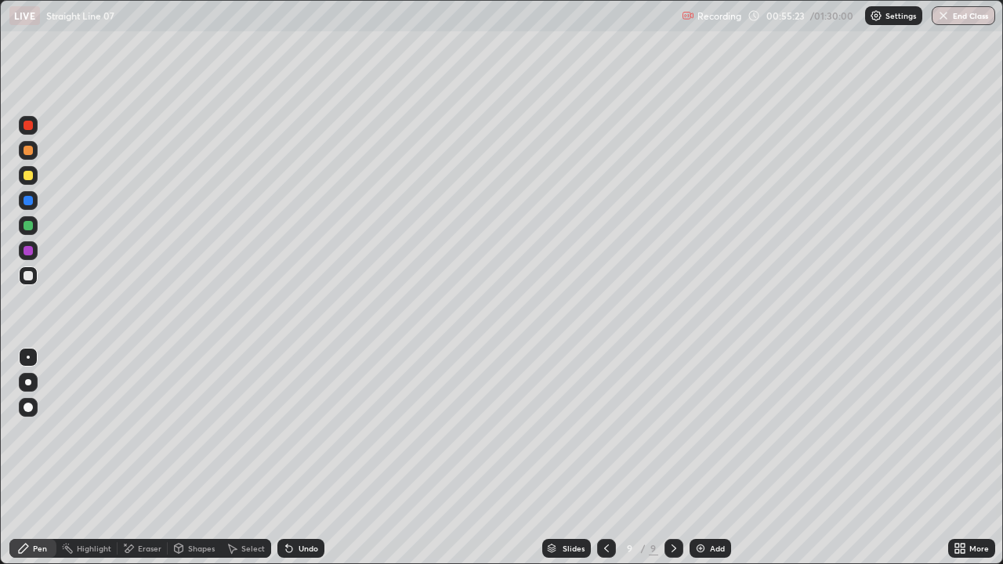
click at [306, 431] on div "Undo" at bounding box center [309, 549] width 20 height 8
click at [307, 431] on div "Undo" at bounding box center [309, 549] width 20 height 8
click at [255, 431] on div "Select" at bounding box center [253, 549] width 24 height 8
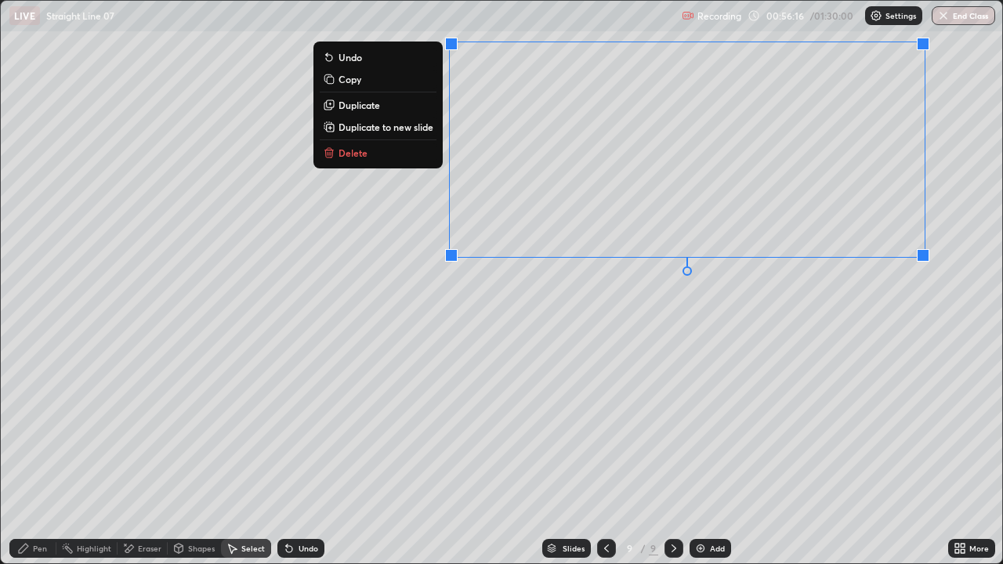
click at [721, 326] on div "0 ° Undo Copy Duplicate Duplicate to new slide Delete" at bounding box center [502, 282] width 1002 height 563
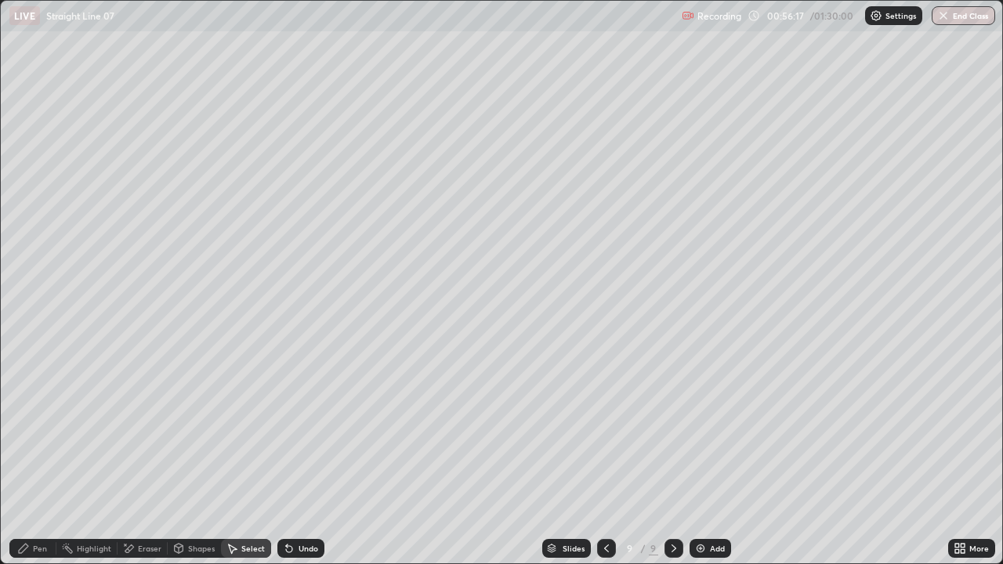
click at [963, 431] on icon at bounding box center [963, 551] width 4 height 4
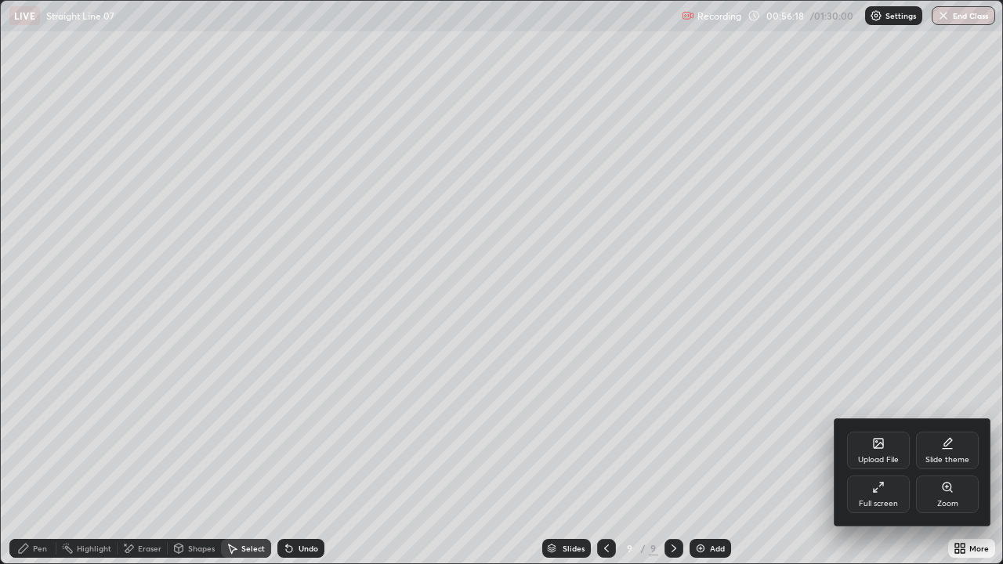
click at [883, 431] on div "Full screen" at bounding box center [878, 504] width 39 height 8
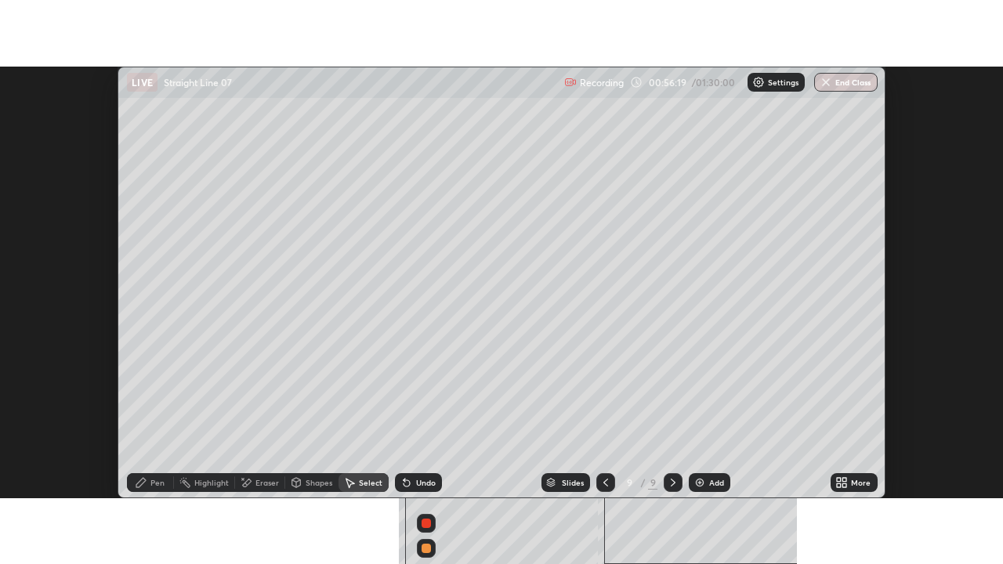
scroll to position [77950, 77379]
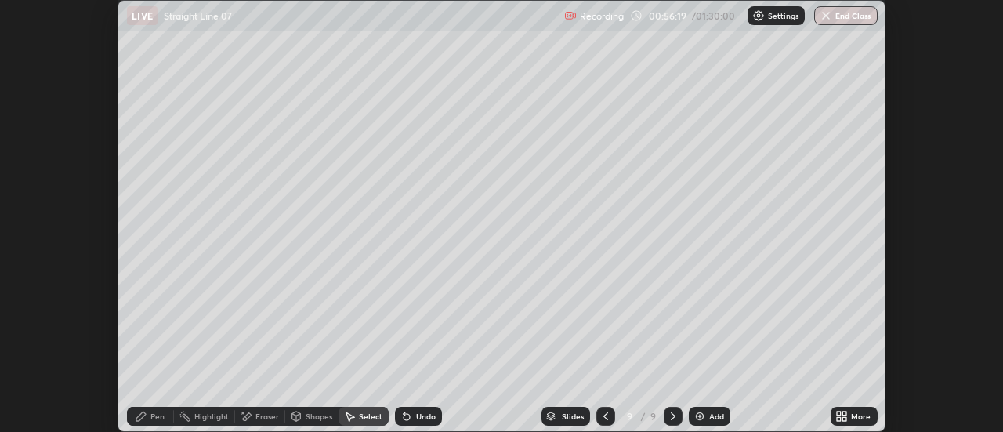
click at [862, 419] on div "More" at bounding box center [861, 416] width 20 height 8
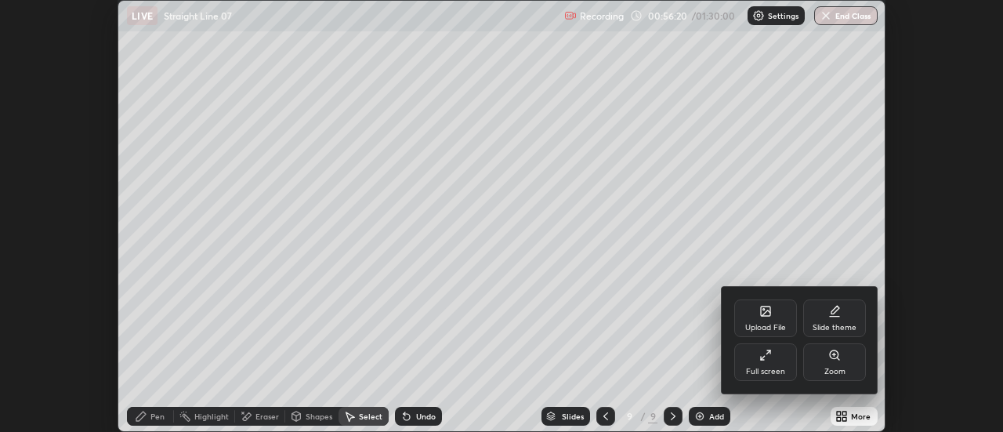
click at [776, 368] on div "Full screen" at bounding box center [765, 372] width 39 height 8
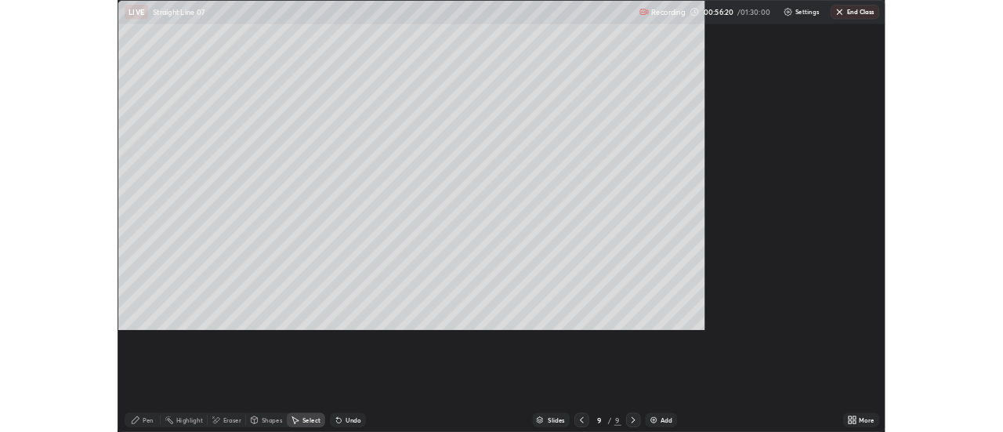
scroll to position [564, 1003]
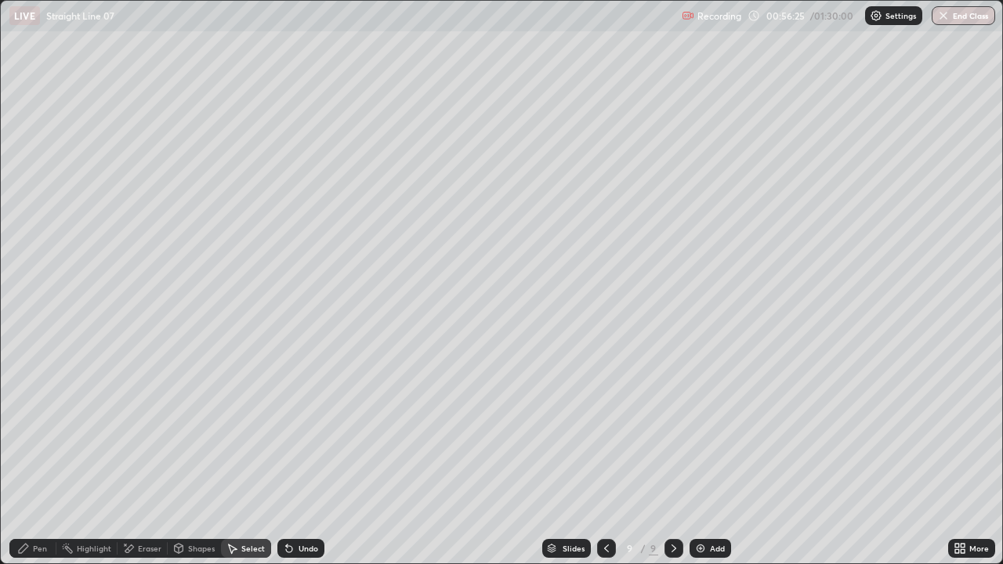
click at [46, 431] on div "Pen" at bounding box center [40, 549] width 14 height 8
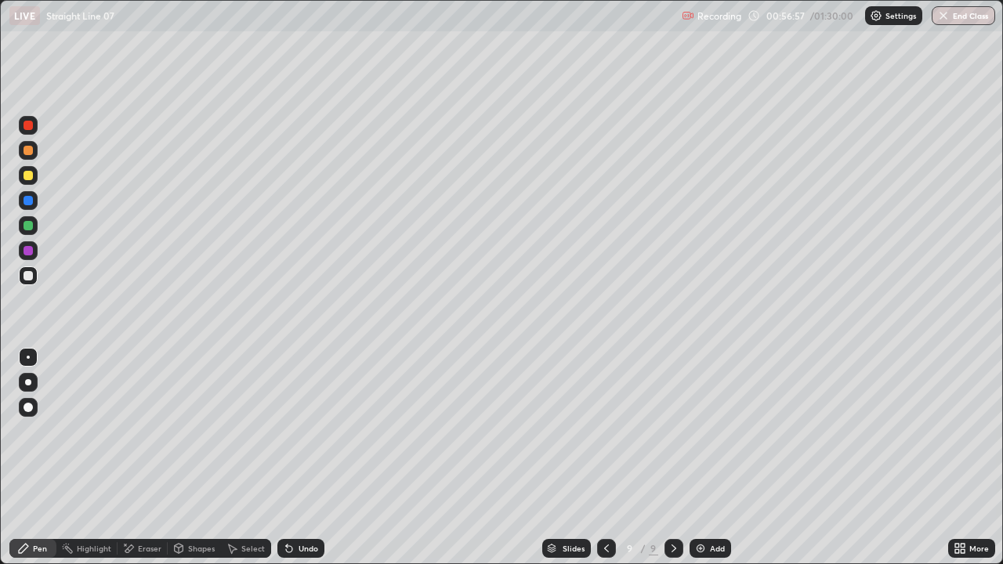
click at [312, 431] on div "Undo" at bounding box center [309, 549] width 20 height 8
click at [246, 431] on div "Select" at bounding box center [246, 548] width 50 height 19
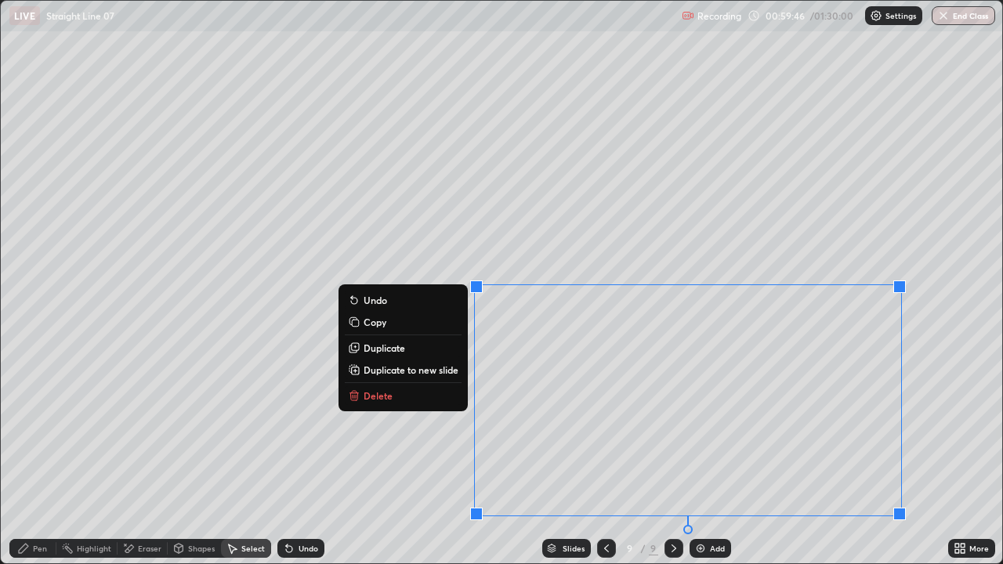
click at [434, 373] on p "Duplicate to new slide" at bounding box center [411, 370] width 95 height 13
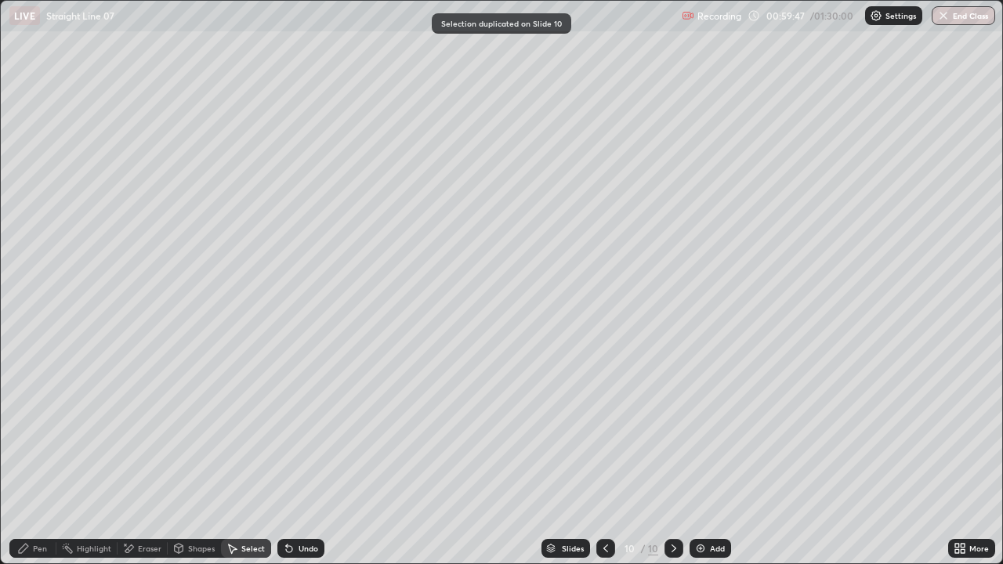
click at [150, 431] on div "Eraser" at bounding box center [150, 549] width 24 height 8
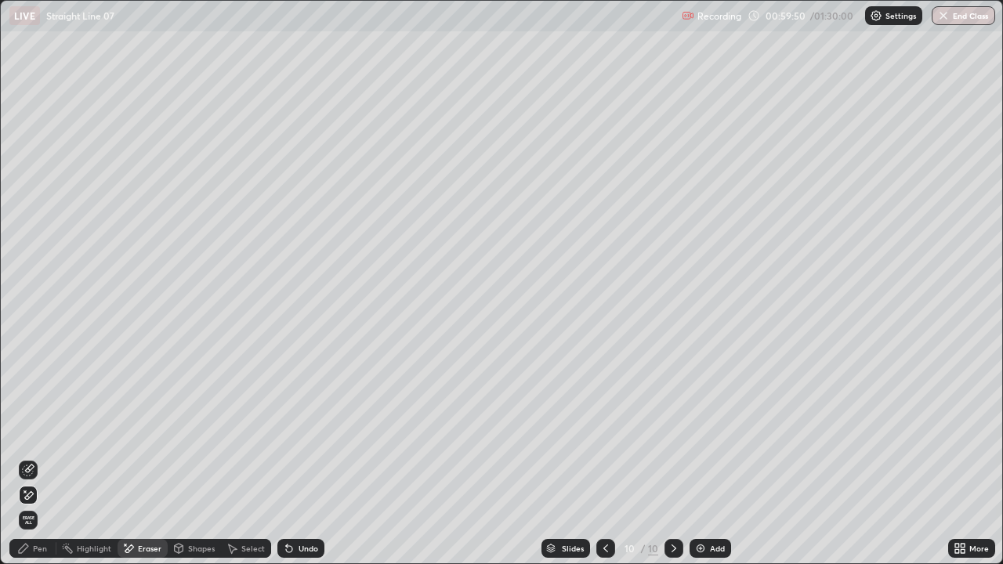
click at [251, 431] on div "Select" at bounding box center [253, 549] width 24 height 8
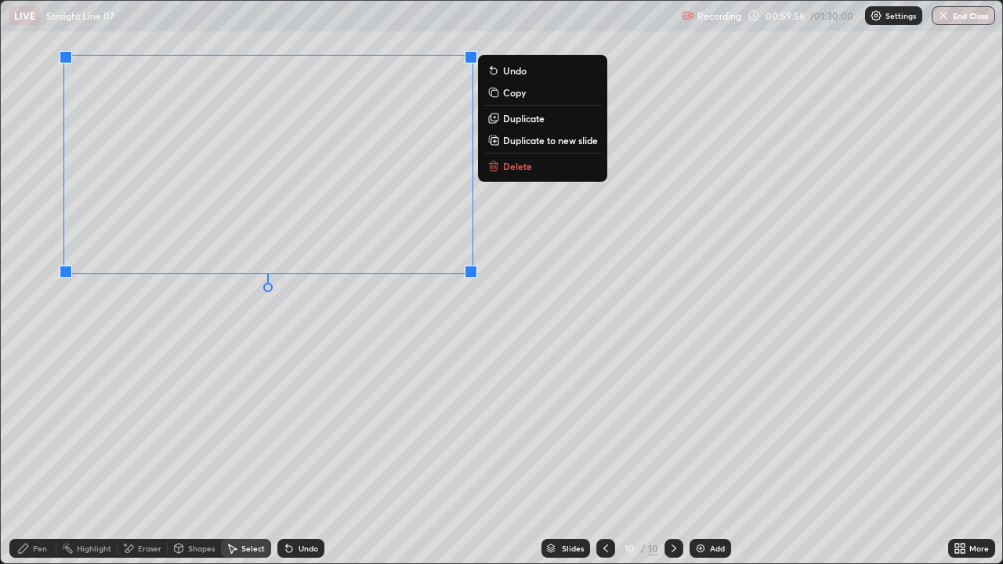
click at [285, 332] on div "0 ° Undo Copy Duplicate Duplicate to new slide Delete" at bounding box center [502, 282] width 1002 height 563
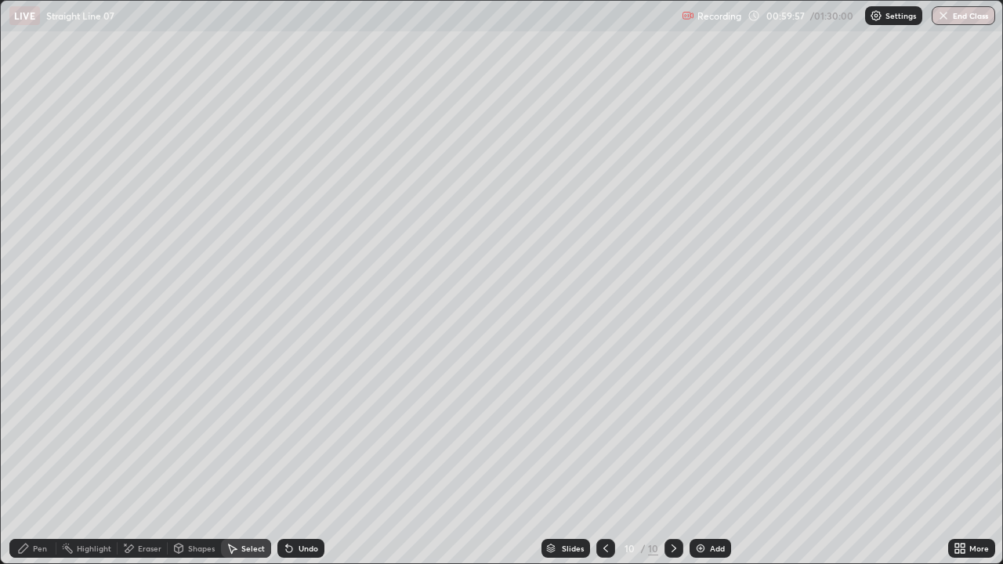
click at [45, 431] on div "Pen" at bounding box center [40, 549] width 14 height 8
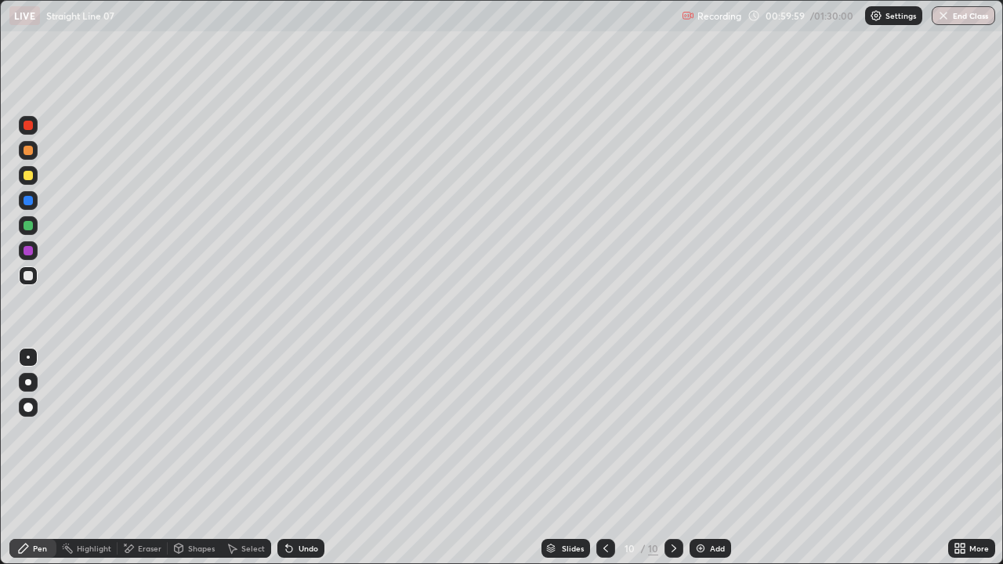
click at [143, 431] on div "Eraser" at bounding box center [150, 549] width 24 height 8
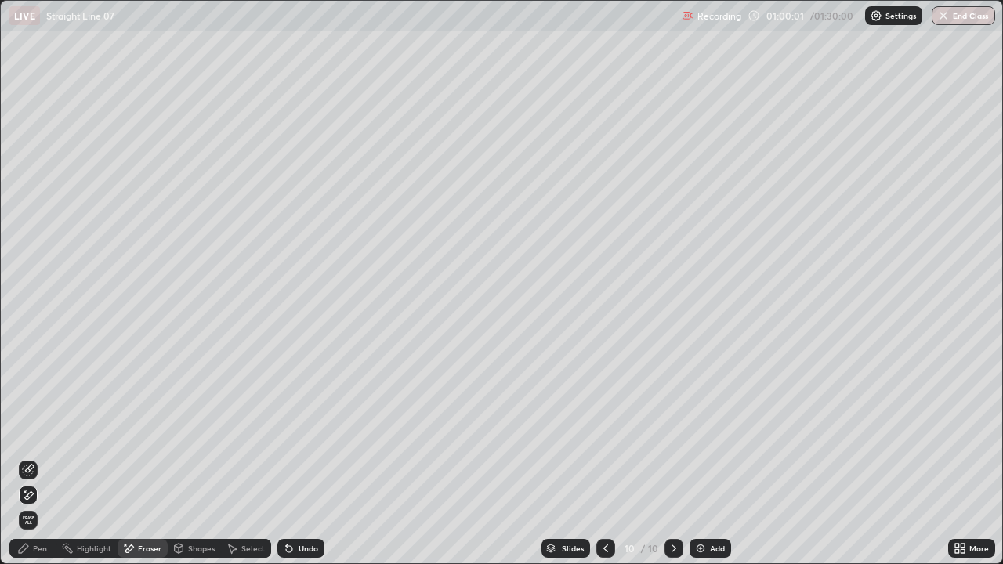
click at [34, 431] on div "Pen" at bounding box center [40, 549] width 14 height 8
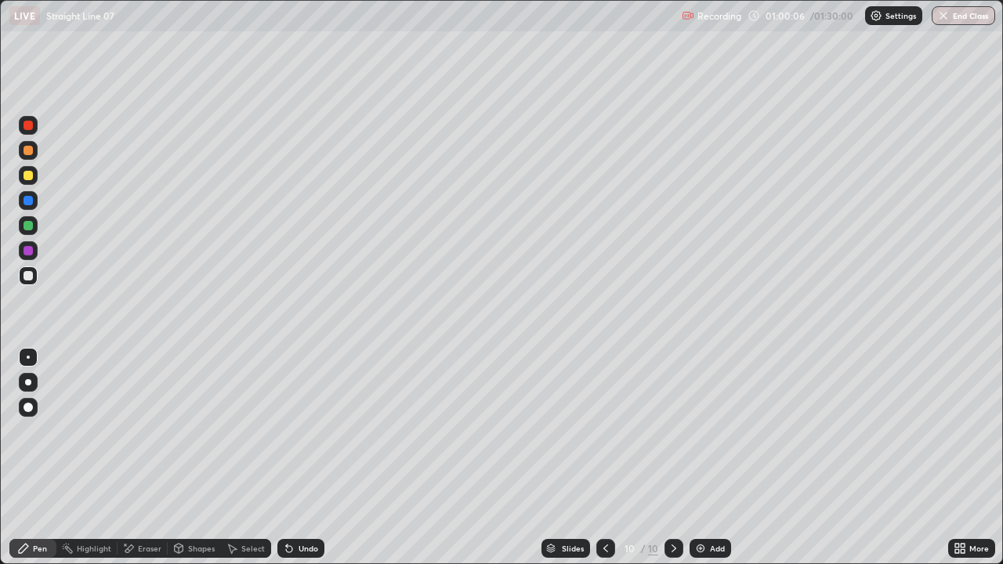
click at [241, 431] on div "Select" at bounding box center [253, 549] width 24 height 8
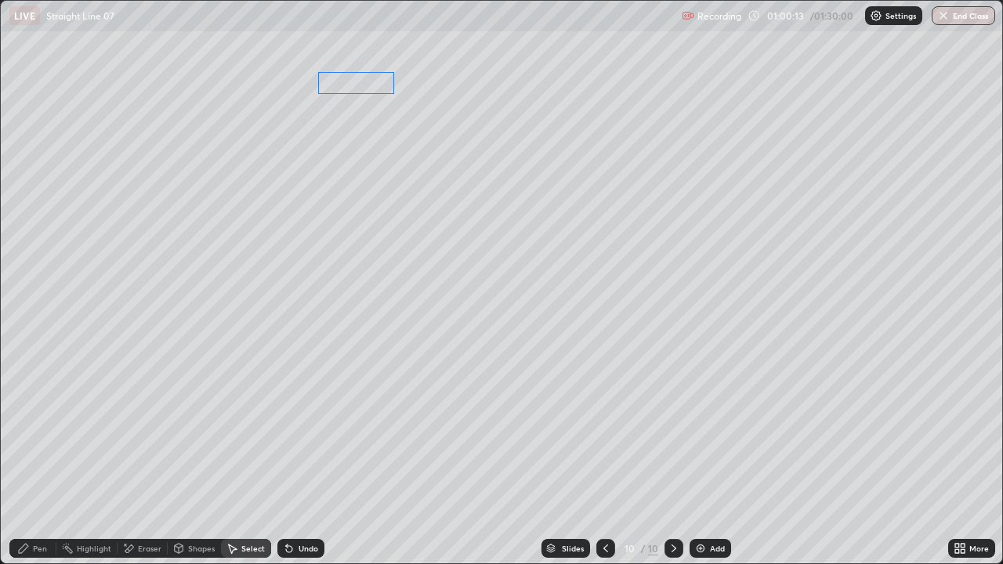
click at [372, 78] on div "0 ° Undo Copy Duplicate Duplicate to new slide Delete" at bounding box center [502, 282] width 1002 height 563
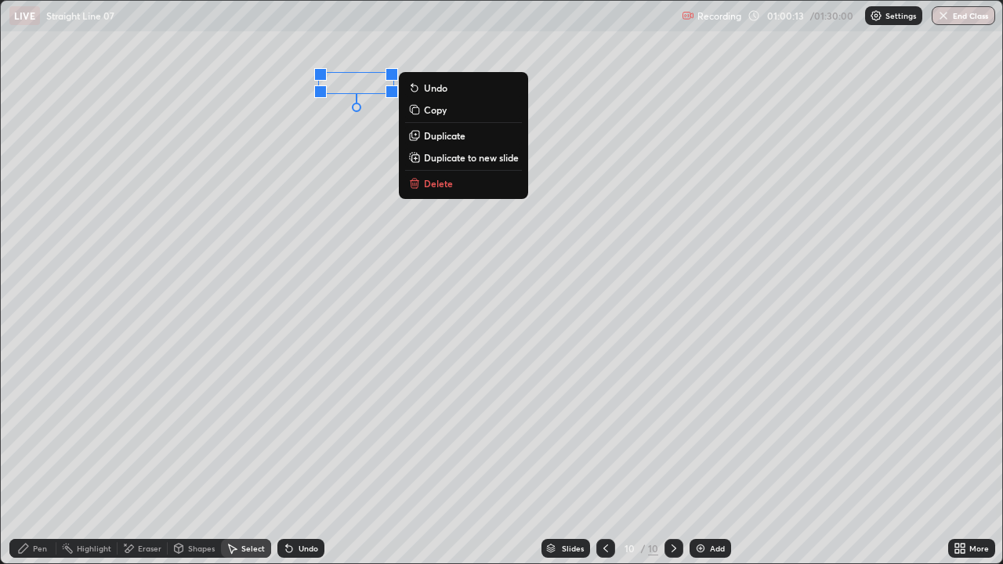
click at [342, 171] on div "0 ° Undo Copy Duplicate Duplicate to new slide Delete" at bounding box center [502, 282] width 1002 height 563
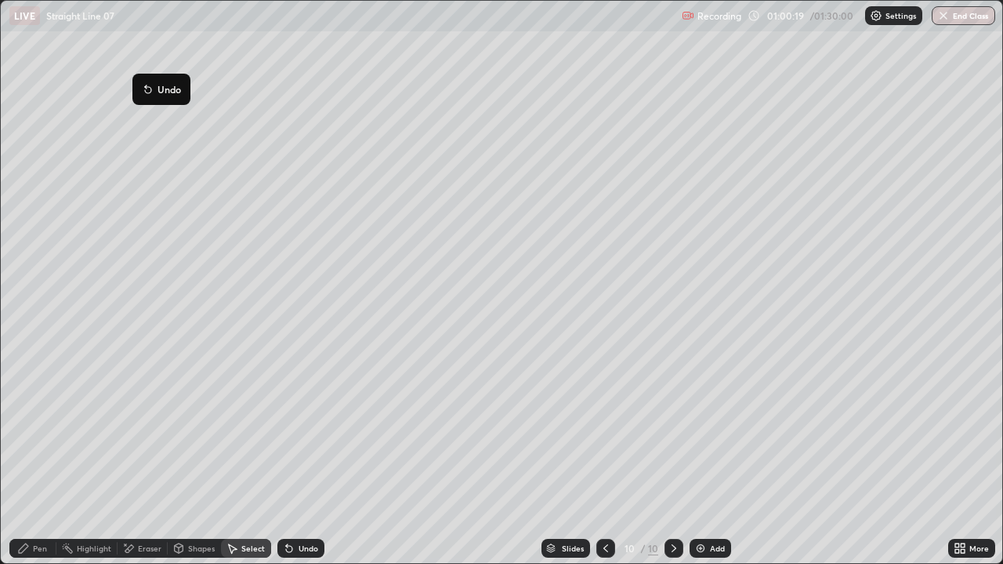
click at [197, 49] on div "0 ° Undo Copy Duplicate Duplicate to new slide Delete" at bounding box center [502, 282] width 1002 height 563
click at [957, 431] on icon at bounding box center [957, 551] width 4 height 4
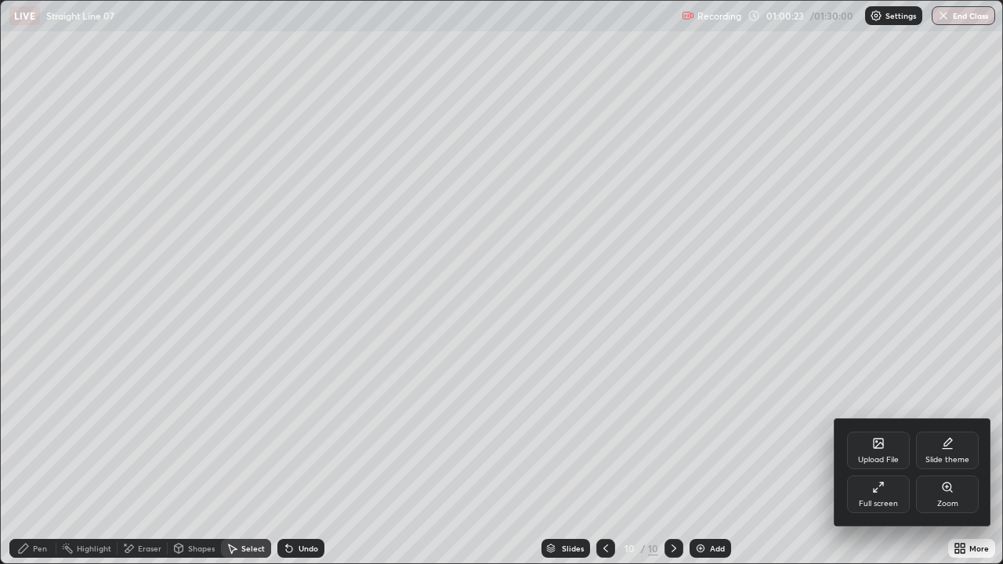
click at [889, 431] on div "Full screen" at bounding box center [878, 495] width 63 height 38
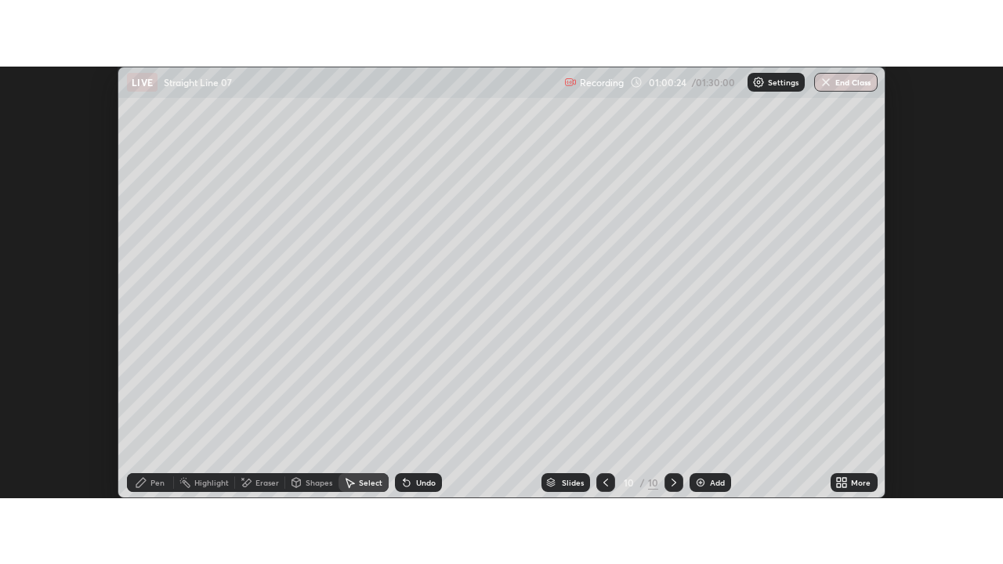
scroll to position [77950, 77379]
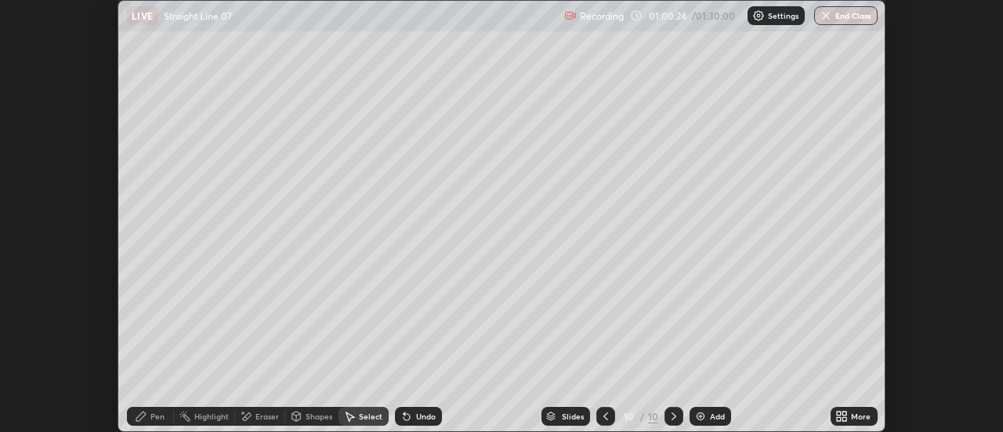
click at [845, 419] on icon at bounding box center [845, 419] width 4 height 4
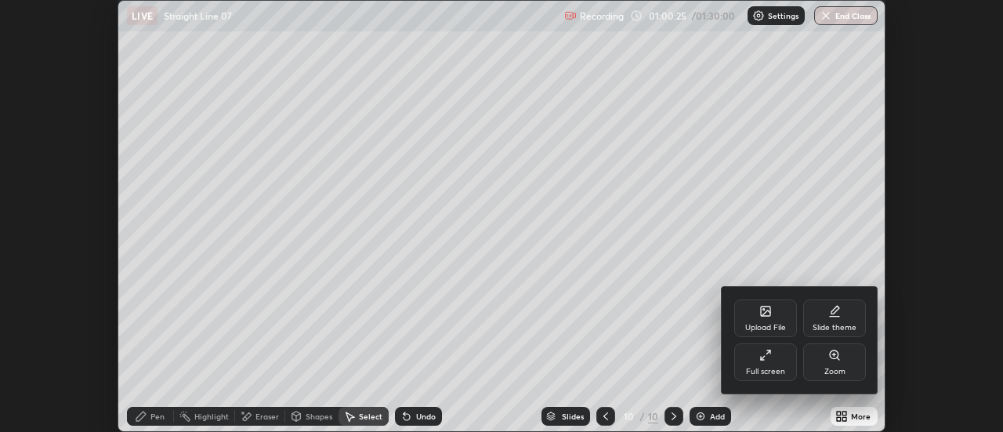
click at [762, 357] on icon at bounding box center [766, 355] width 13 height 13
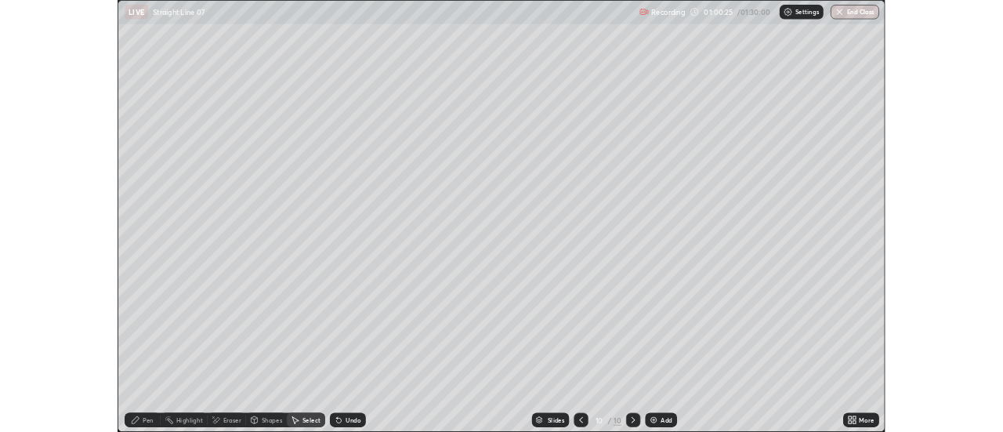
scroll to position [564, 1003]
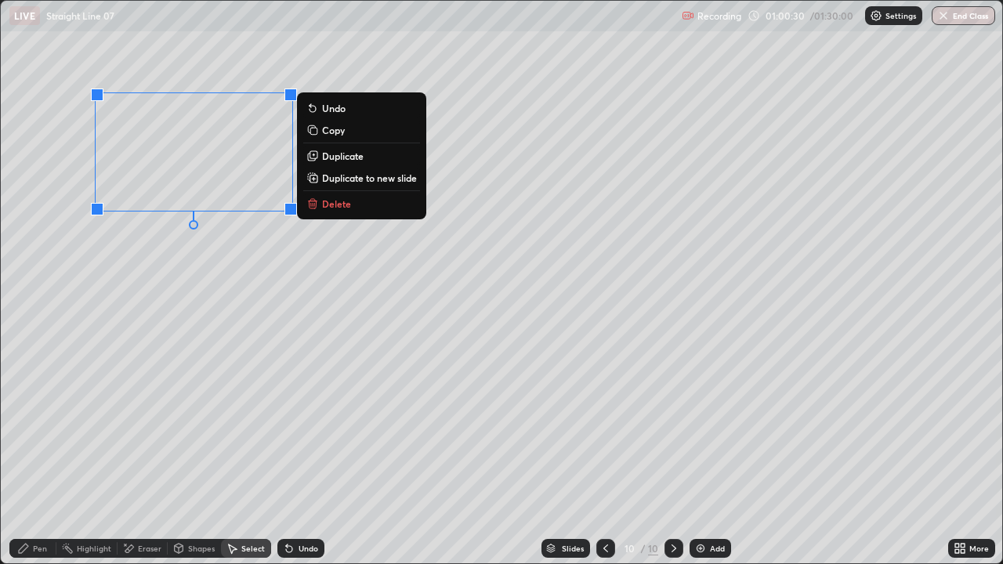
click at [48, 431] on div "Pen" at bounding box center [32, 548] width 47 height 19
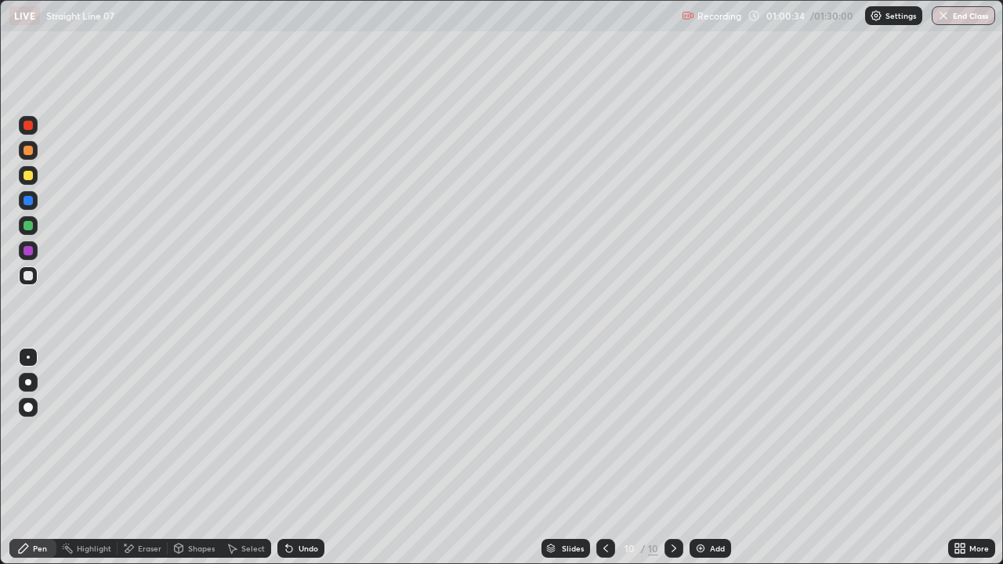
click at [134, 431] on div "Eraser" at bounding box center [143, 548] width 50 height 19
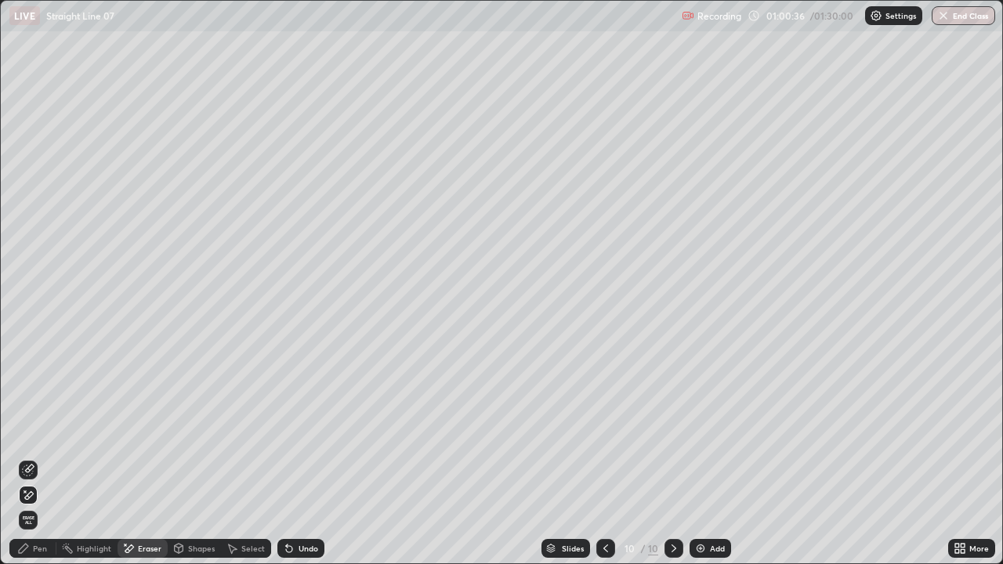
click at [42, 431] on div "Pen" at bounding box center [40, 549] width 14 height 8
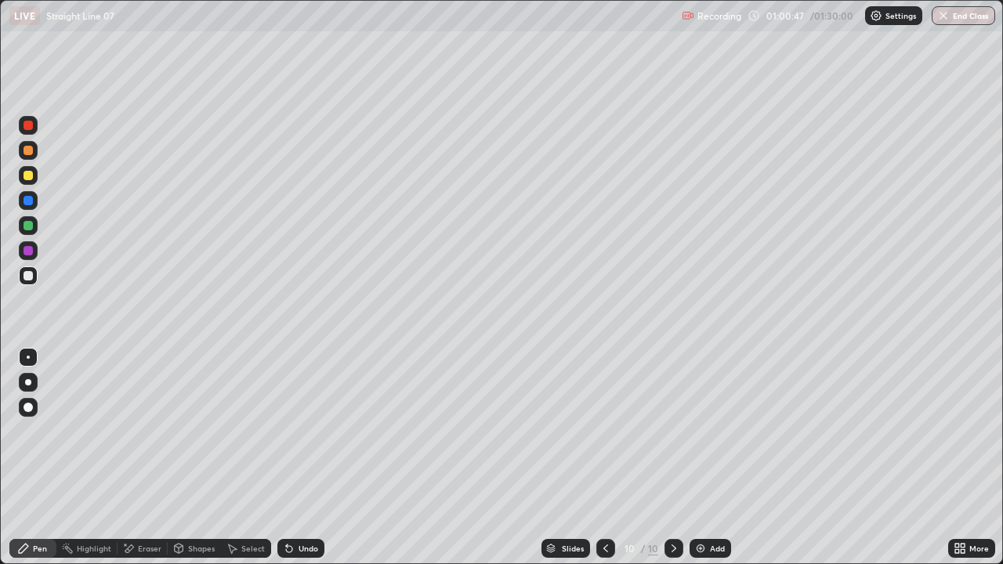
click at [28, 176] on div at bounding box center [28, 175] width 9 height 9
click at [24, 277] on div at bounding box center [28, 275] width 9 height 9
click at [149, 431] on div "Eraser" at bounding box center [150, 549] width 24 height 8
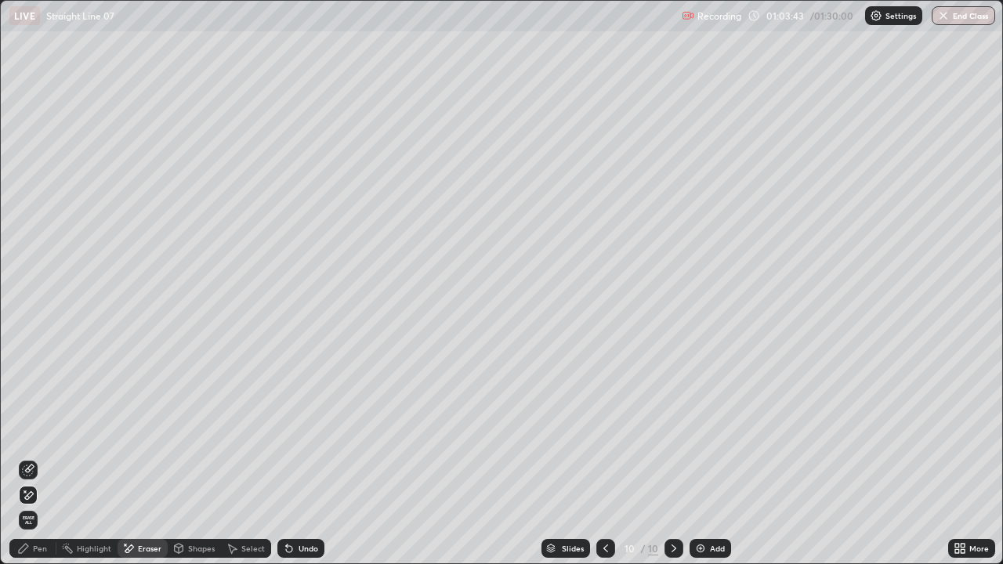
click at [44, 431] on div "Pen" at bounding box center [40, 549] width 14 height 8
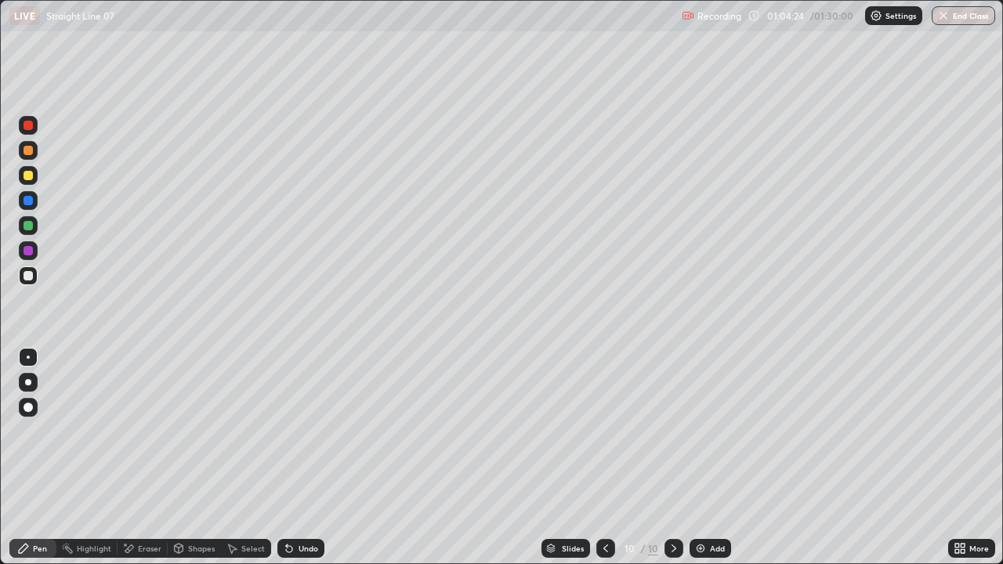
click at [111, 431] on div "Highlight" at bounding box center [86, 548] width 61 height 19
click at [43, 431] on div "Pen" at bounding box center [40, 549] width 14 height 8
click at [310, 431] on div "Undo" at bounding box center [309, 549] width 20 height 8
click at [311, 431] on div "Undo" at bounding box center [309, 549] width 20 height 8
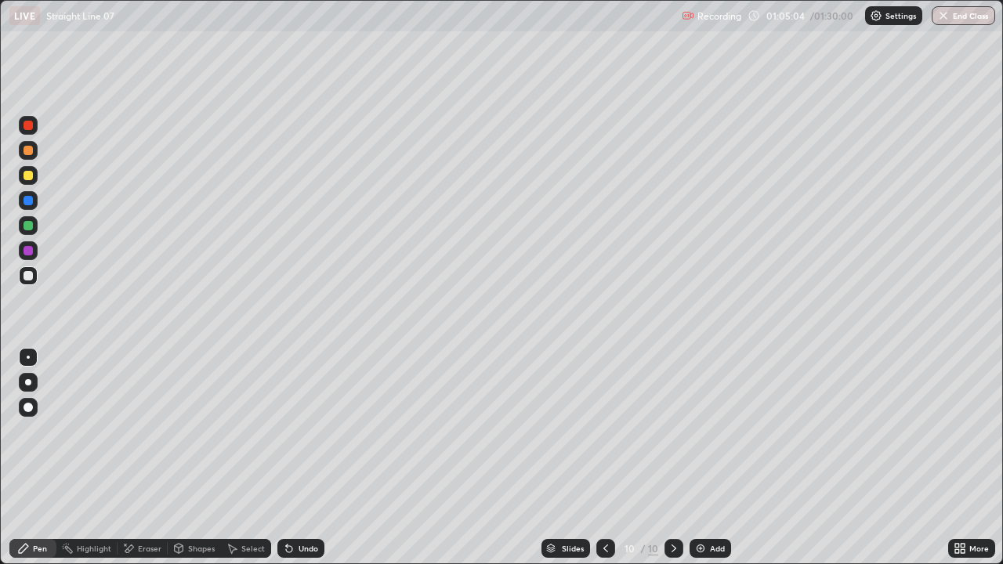
click at [317, 431] on div "Undo" at bounding box center [300, 548] width 47 height 19
click at [229, 431] on icon at bounding box center [233, 549] width 9 height 9
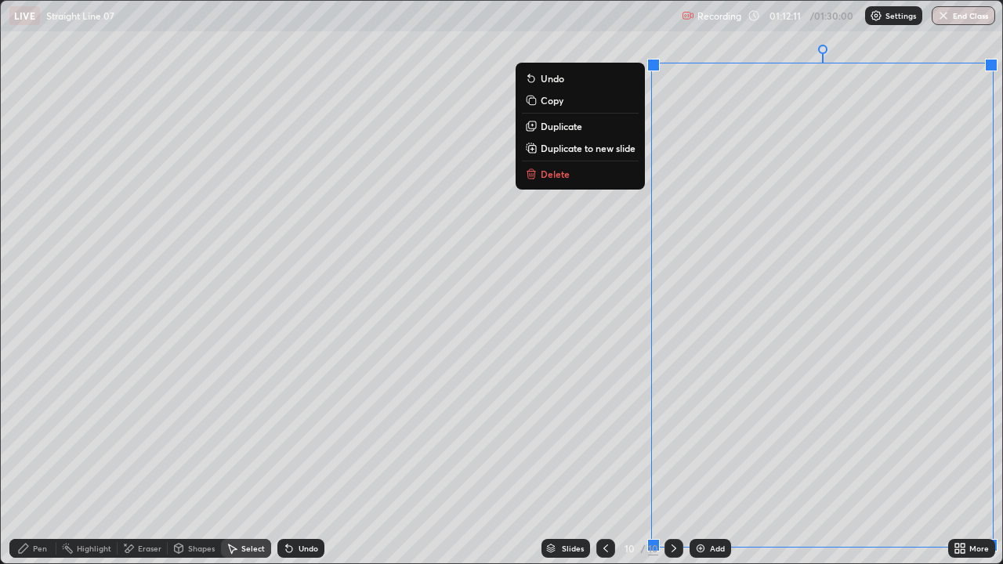
click at [617, 148] on p "Duplicate to new slide" at bounding box center [588, 148] width 95 height 13
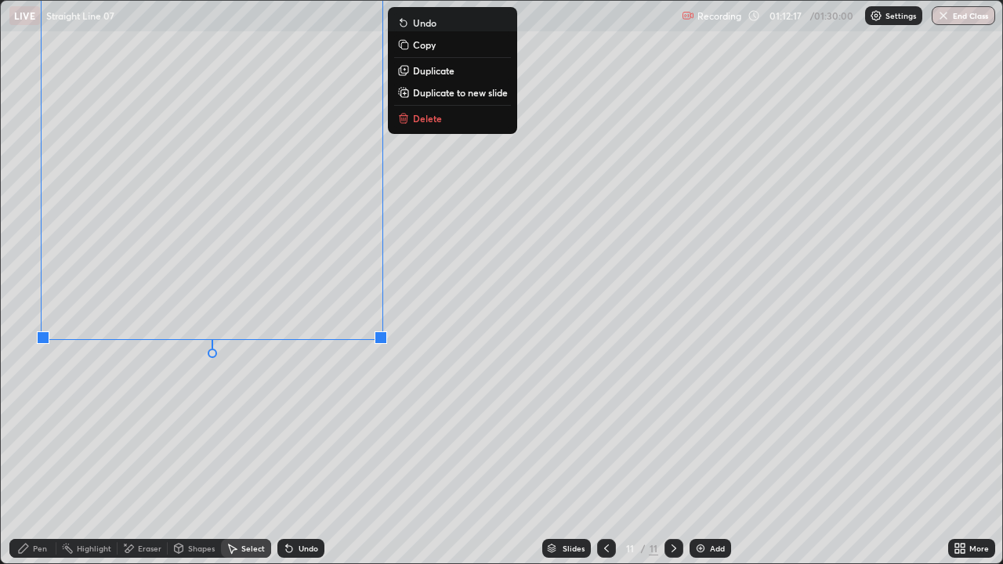
click at [154, 431] on div "Eraser" at bounding box center [150, 549] width 24 height 8
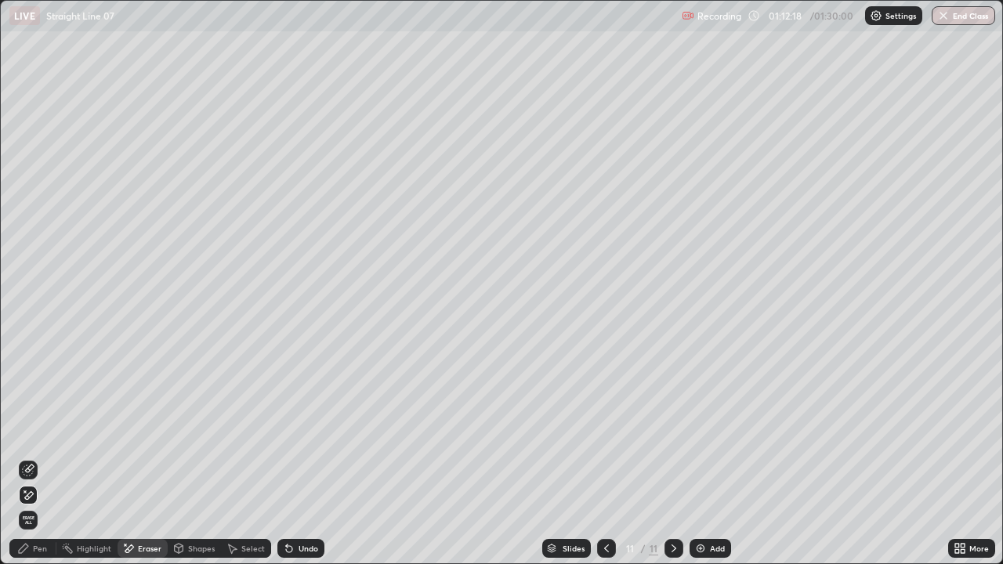
click at [39, 431] on div "Pen" at bounding box center [40, 549] width 14 height 8
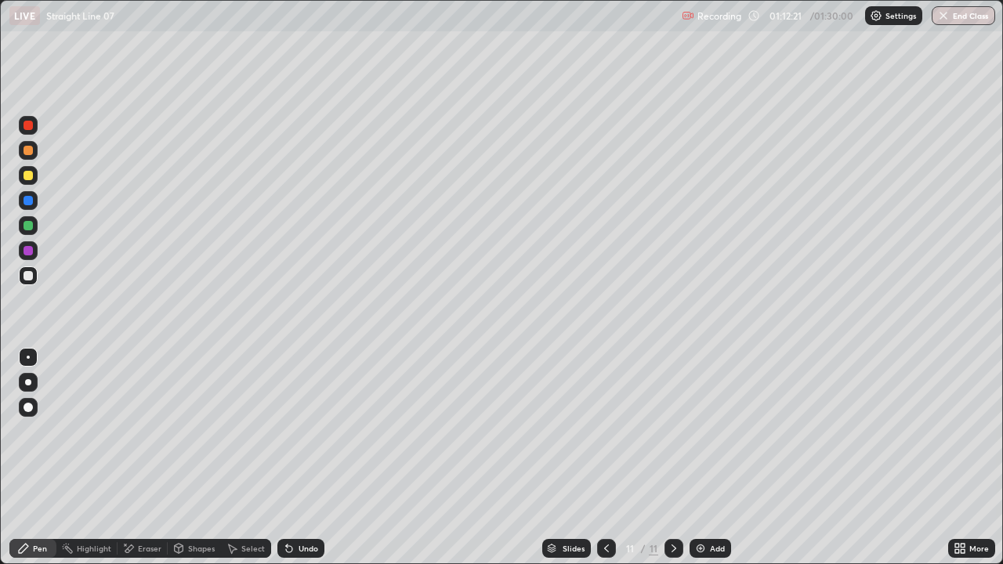
click at [289, 431] on icon at bounding box center [289, 549] width 6 height 6
click at [298, 431] on div "Undo" at bounding box center [300, 548] width 47 height 19
click at [299, 431] on div "Undo" at bounding box center [300, 548] width 47 height 19
click at [292, 431] on icon at bounding box center [289, 548] width 13 height 13
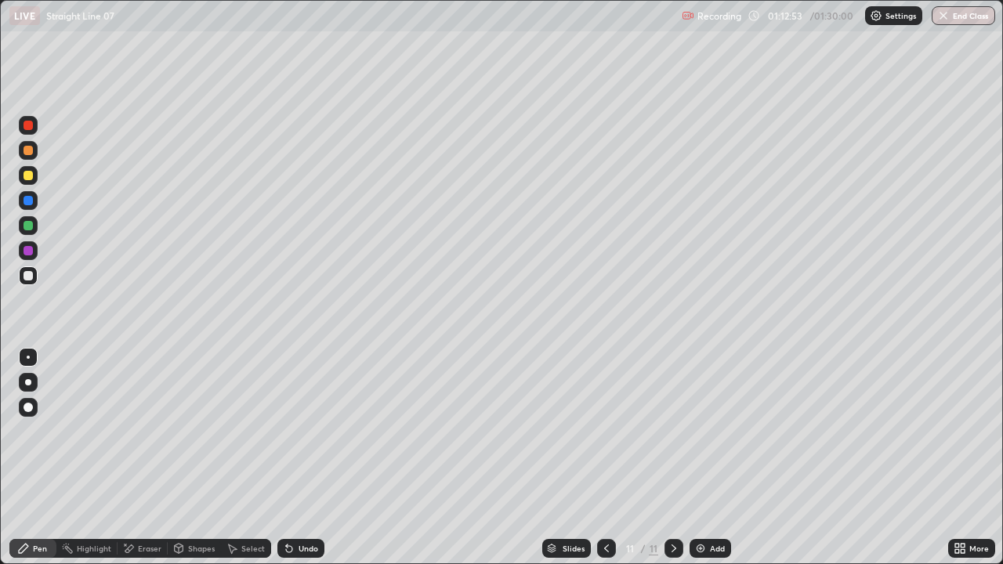
click at [957, 431] on icon at bounding box center [957, 551] width 4 height 4
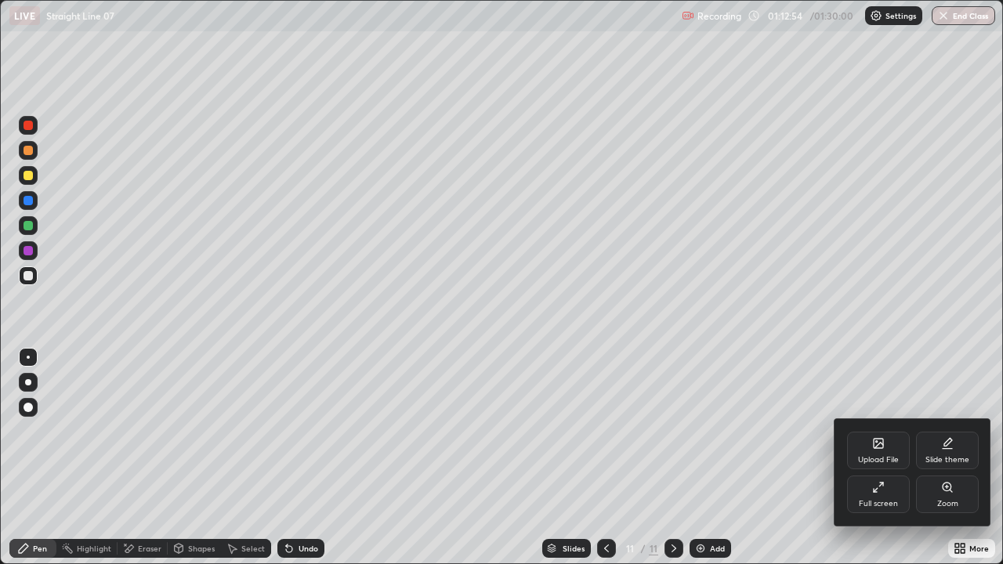
click at [874, 431] on icon at bounding box center [878, 487] width 13 height 13
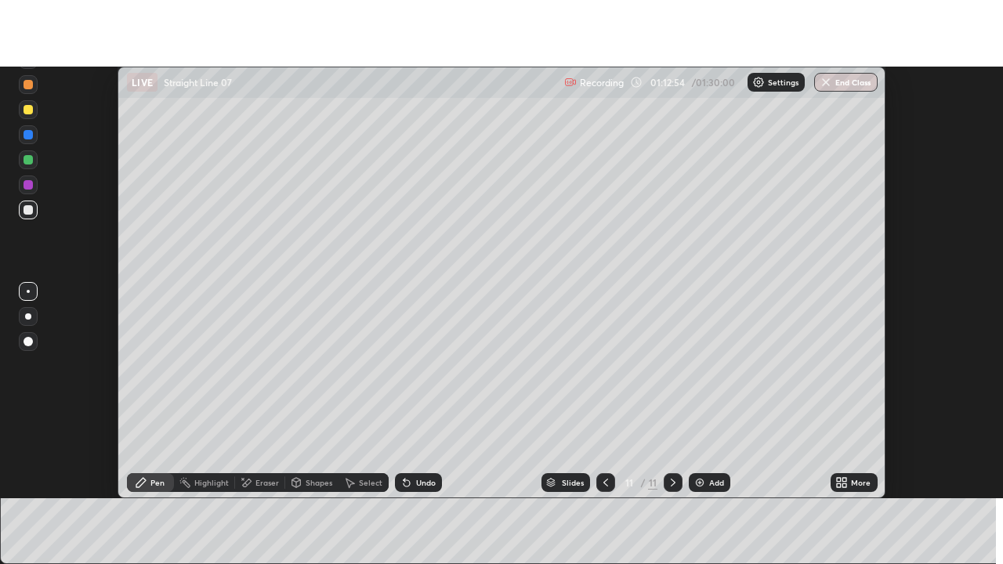
scroll to position [77950, 77379]
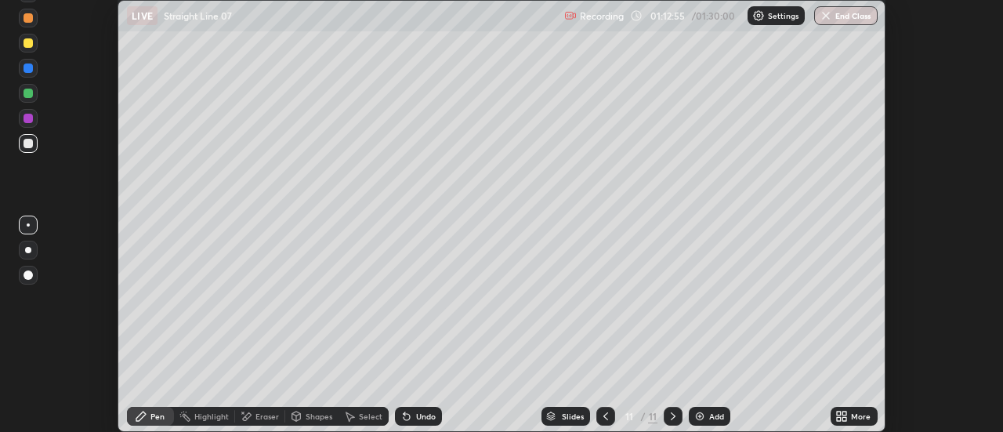
click at [845, 419] on icon at bounding box center [845, 419] width 4 height 4
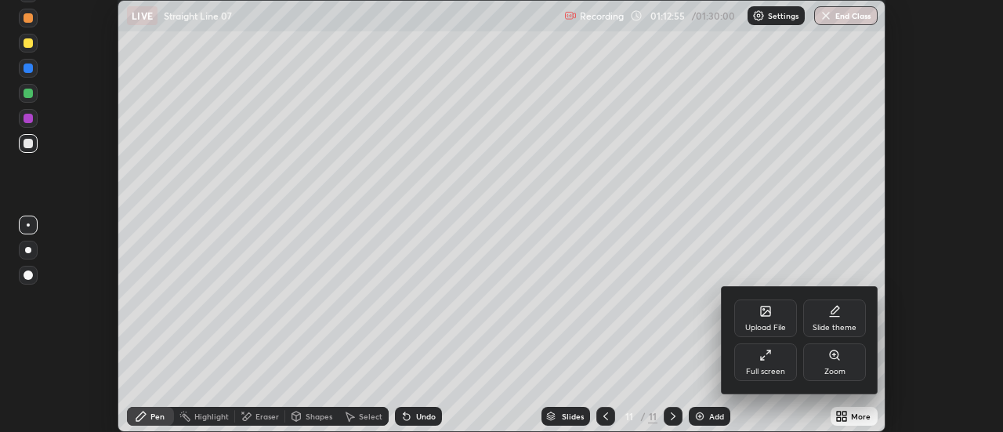
click at [771, 361] on div "Full screen" at bounding box center [765, 362] width 63 height 38
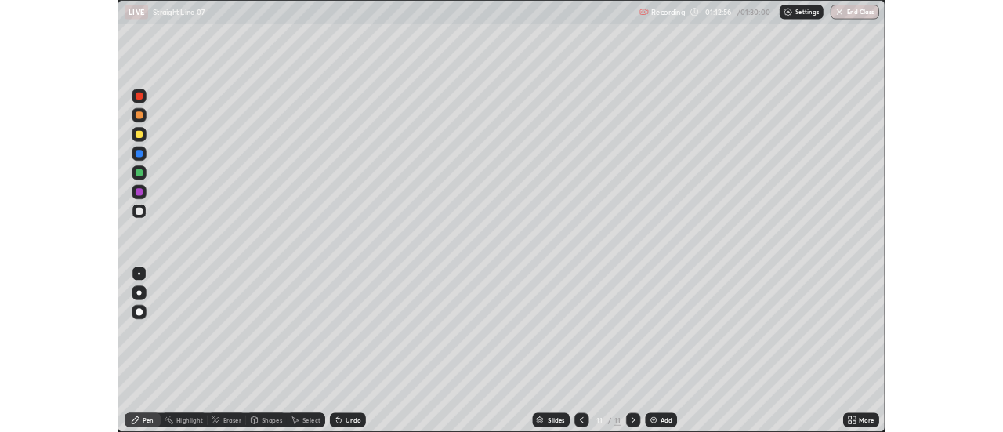
scroll to position [564, 1003]
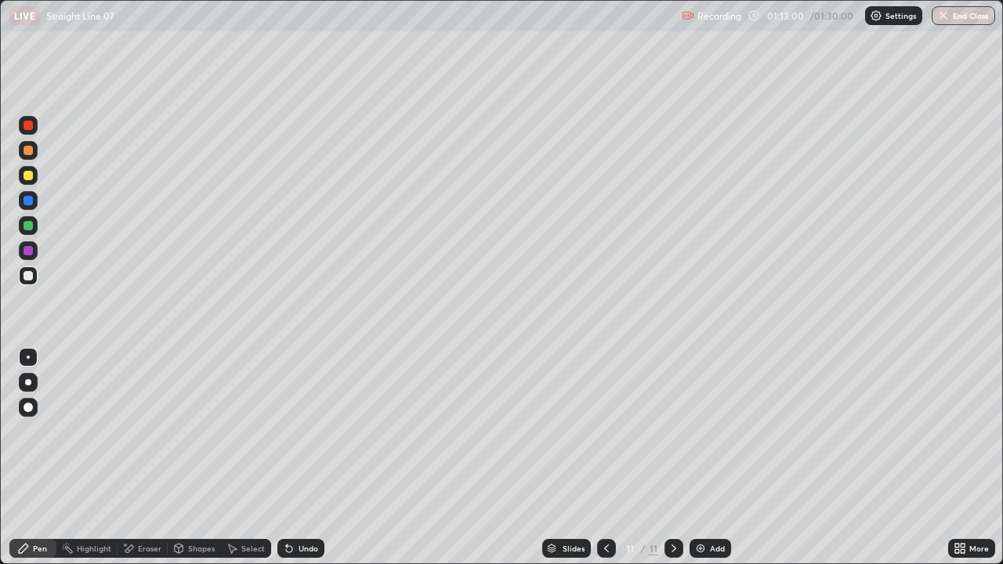
click at [262, 431] on div "Select" at bounding box center [253, 549] width 24 height 8
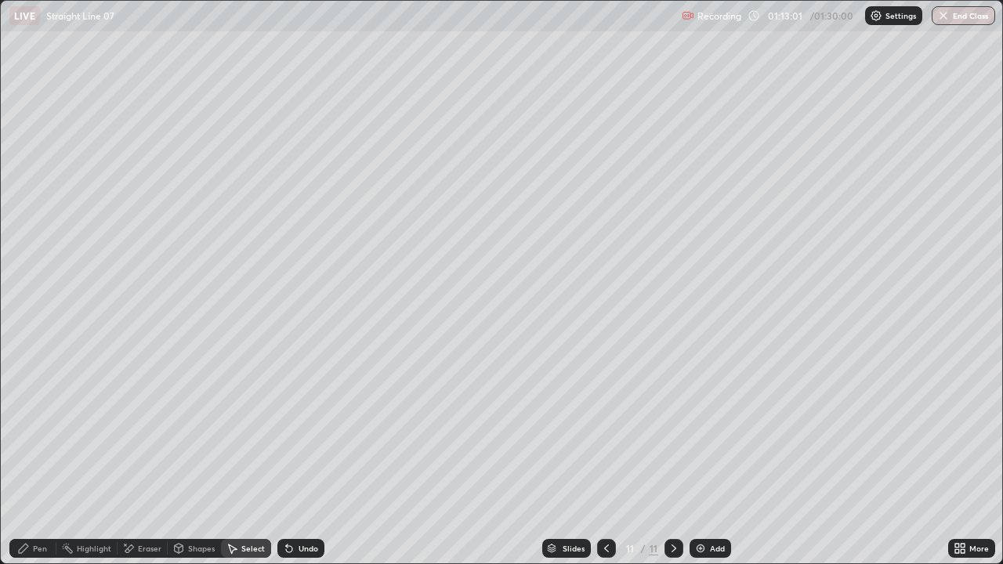
click at [256, 431] on div "Select" at bounding box center [253, 549] width 24 height 8
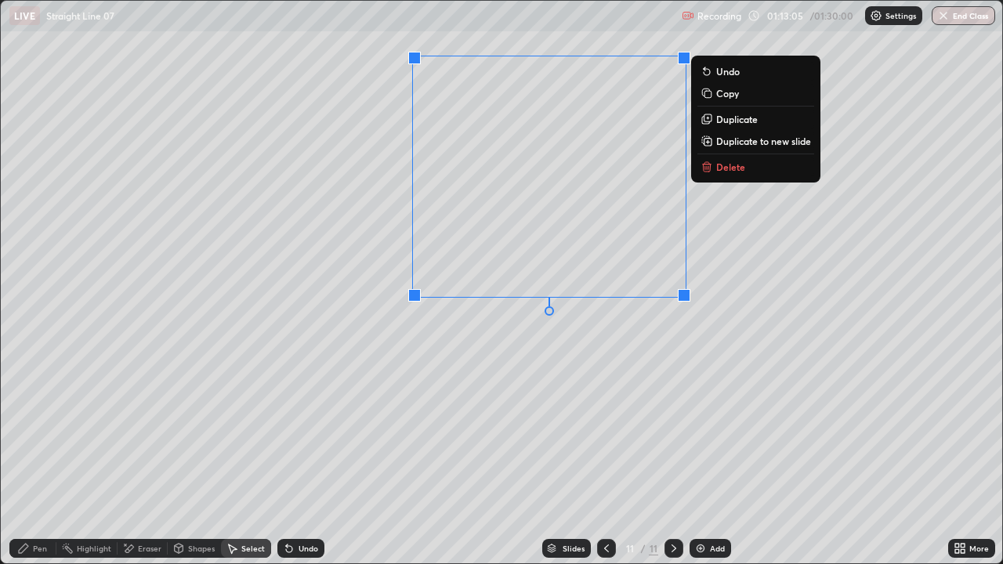
click at [570, 356] on div "0 ° Undo Copy Duplicate Duplicate to new slide Delete" at bounding box center [502, 282] width 1002 height 563
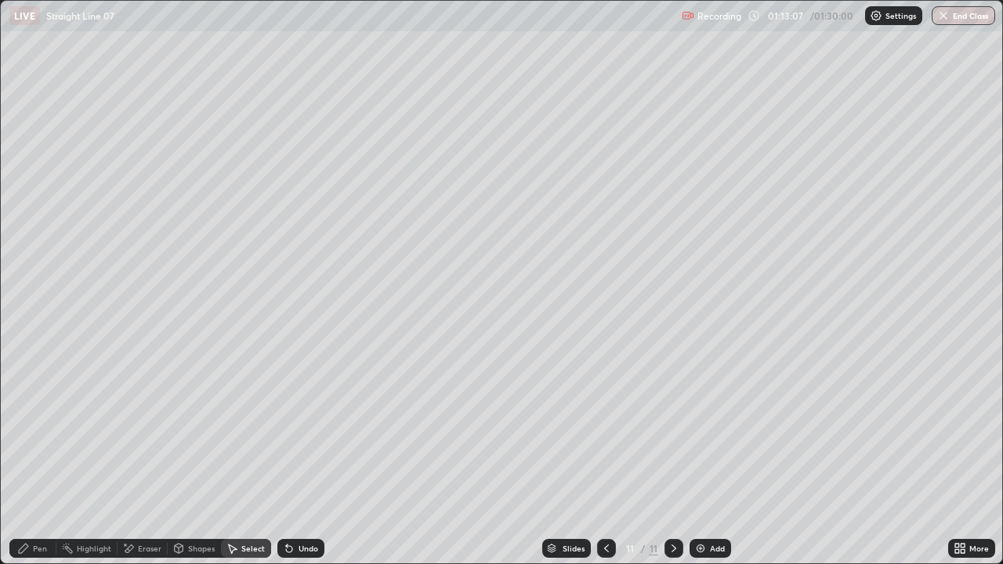
click at [957, 431] on icon at bounding box center [957, 551] width 4 height 4
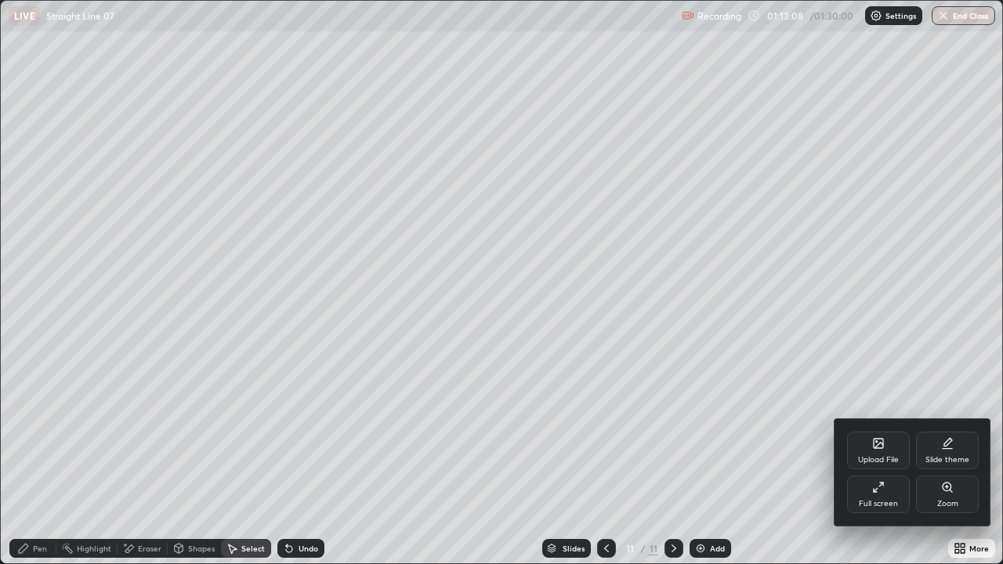
click at [874, 431] on div "Full screen" at bounding box center [878, 495] width 63 height 38
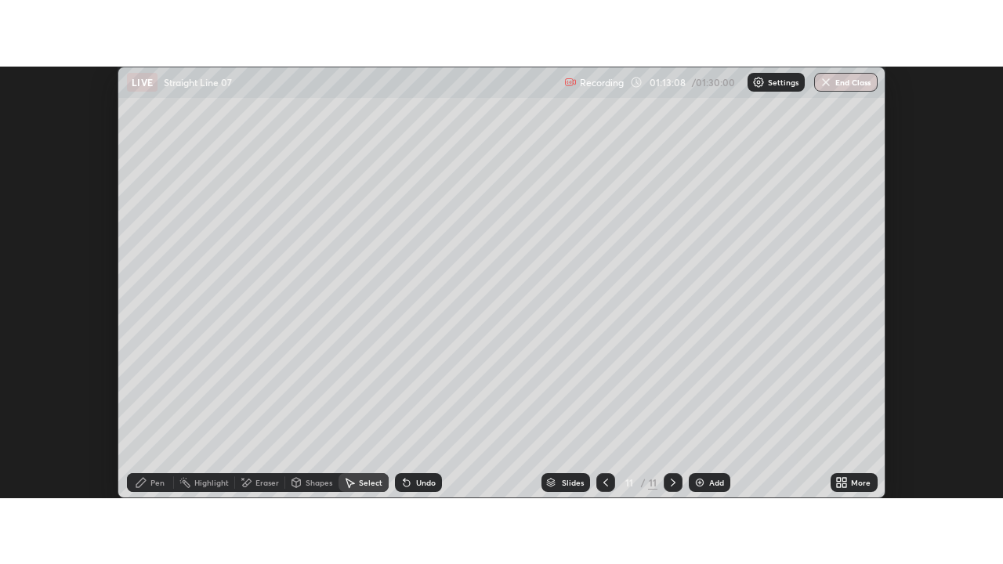
scroll to position [77950, 77379]
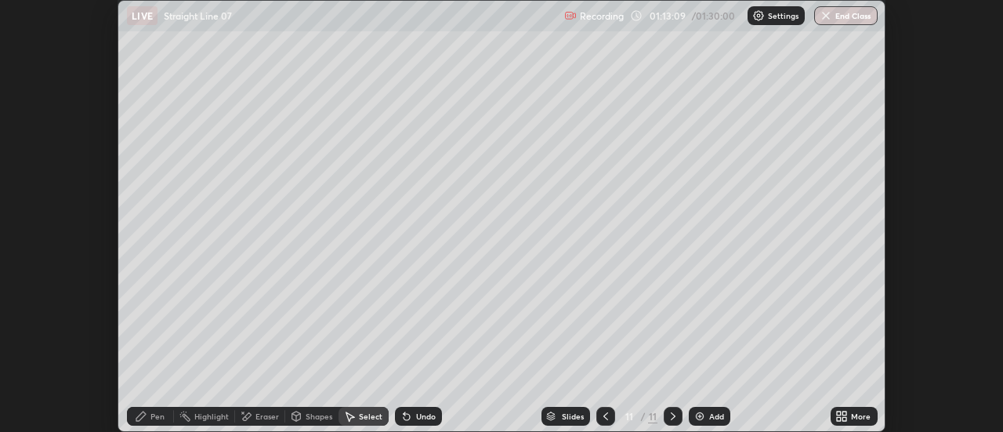
click at [847, 414] on icon at bounding box center [845, 414] width 4 height 4
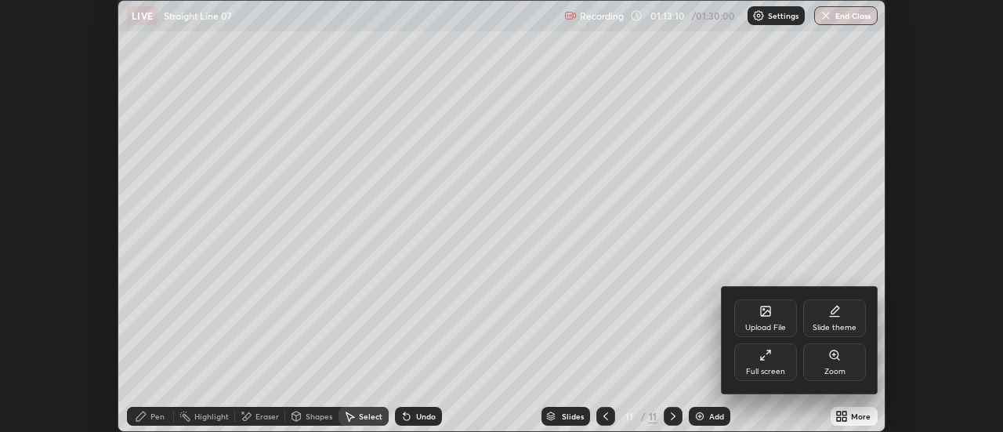
click at [776, 364] on div "Full screen" at bounding box center [765, 362] width 63 height 38
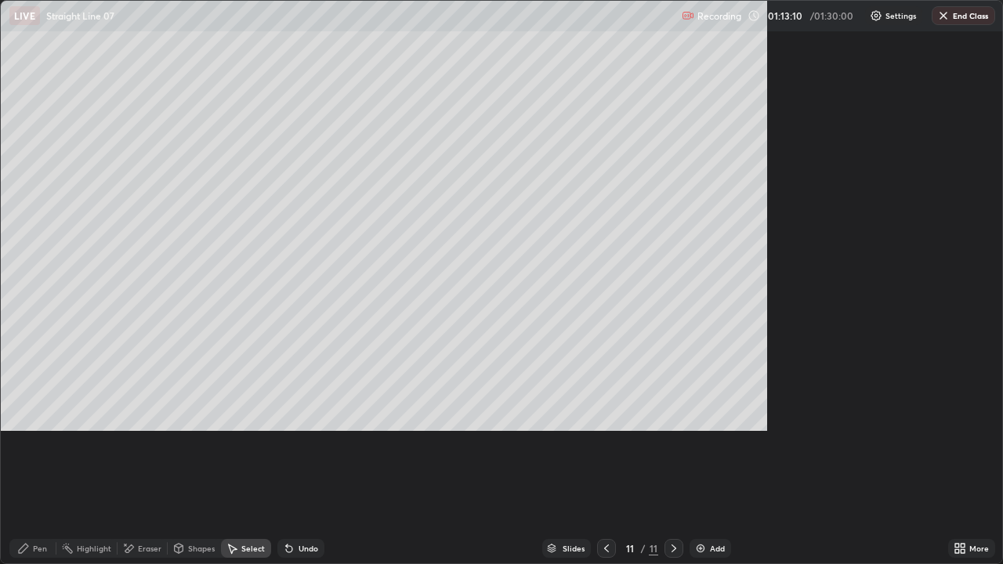
scroll to position [564, 1003]
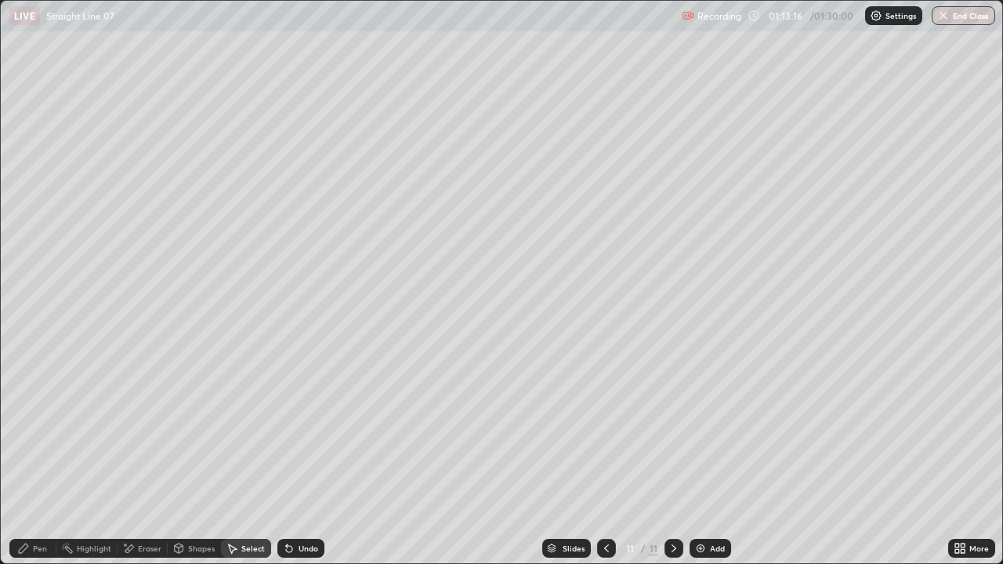
click at [55, 431] on div "Pen" at bounding box center [32, 548] width 47 height 19
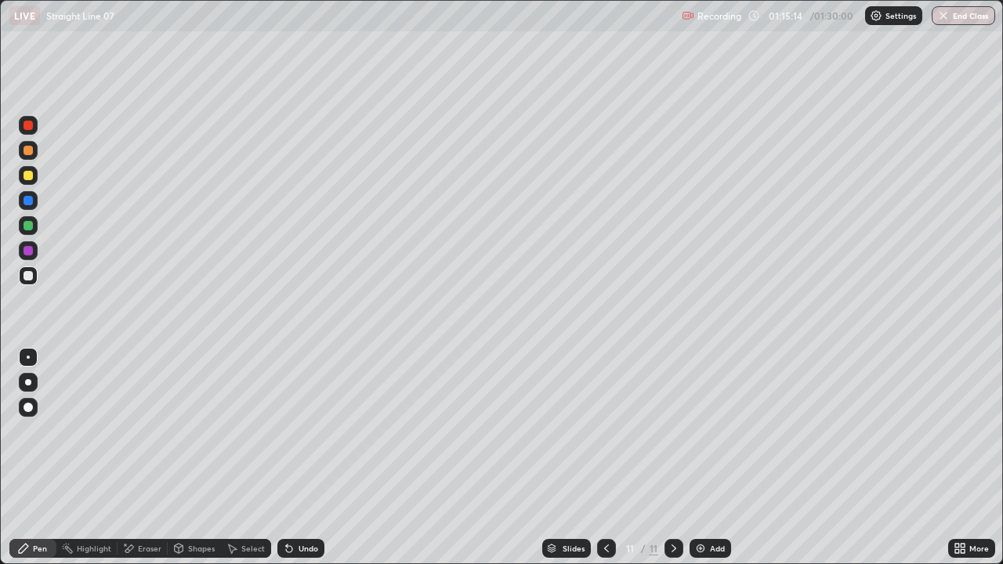
click at [314, 431] on div "Undo" at bounding box center [300, 548] width 47 height 19
click at [306, 431] on div "Undo" at bounding box center [309, 549] width 20 height 8
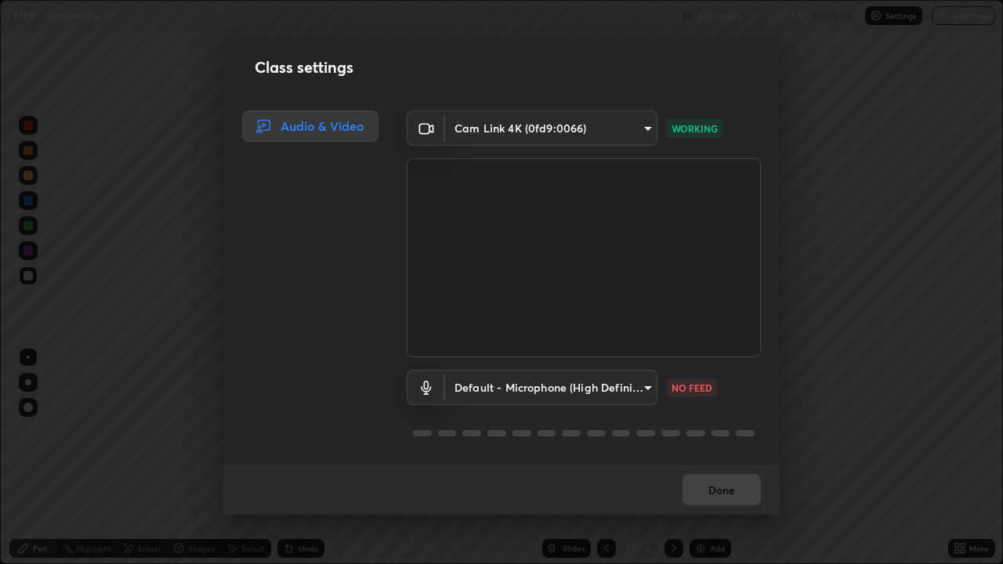
click at [917, 431] on div "Class settings Audio & Video Cam Link 4K (0fd9:0066) 89e8e5f9f3a3ea7f4e6b6d8868…" at bounding box center [501, 282] width 1003 height 564
click at [701, 431] on button "Done" at bounding box center [722, 489] width 78 height 31
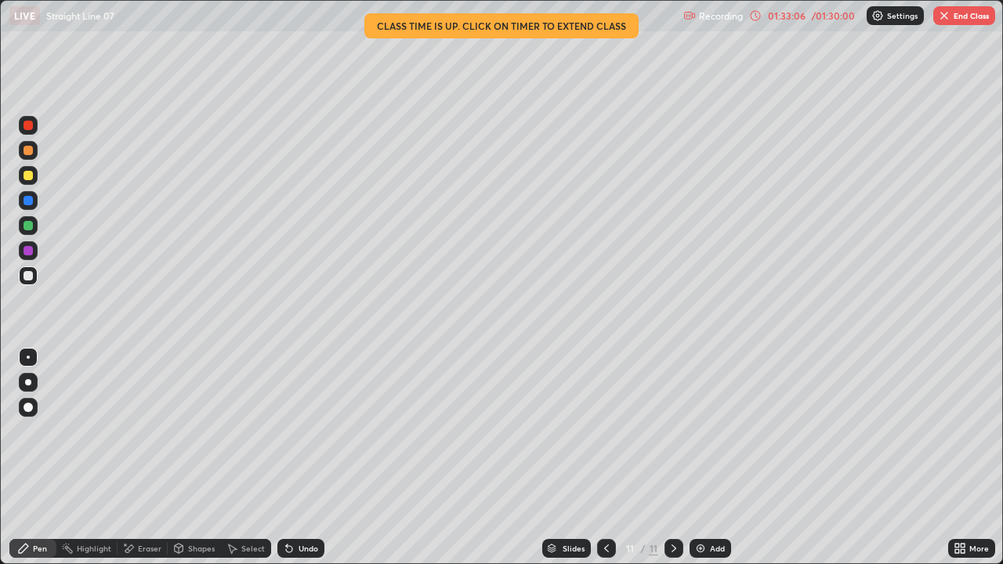
click at [966, 16] on button "End Class" at bounding box center [965, 15] width 62 height 19
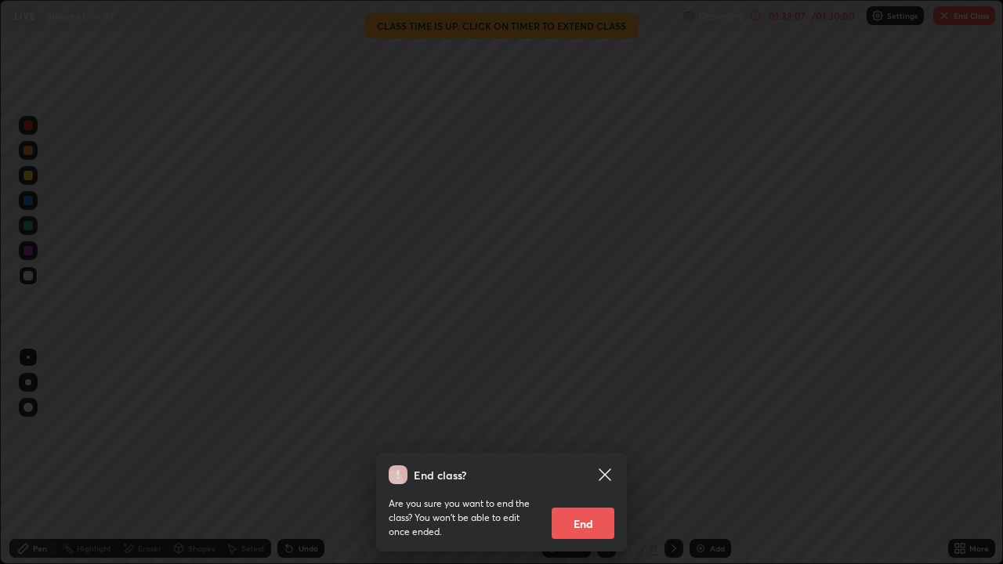
click at [593, 431] on button "End" at bounding box center [583, 523] width 63 height 31
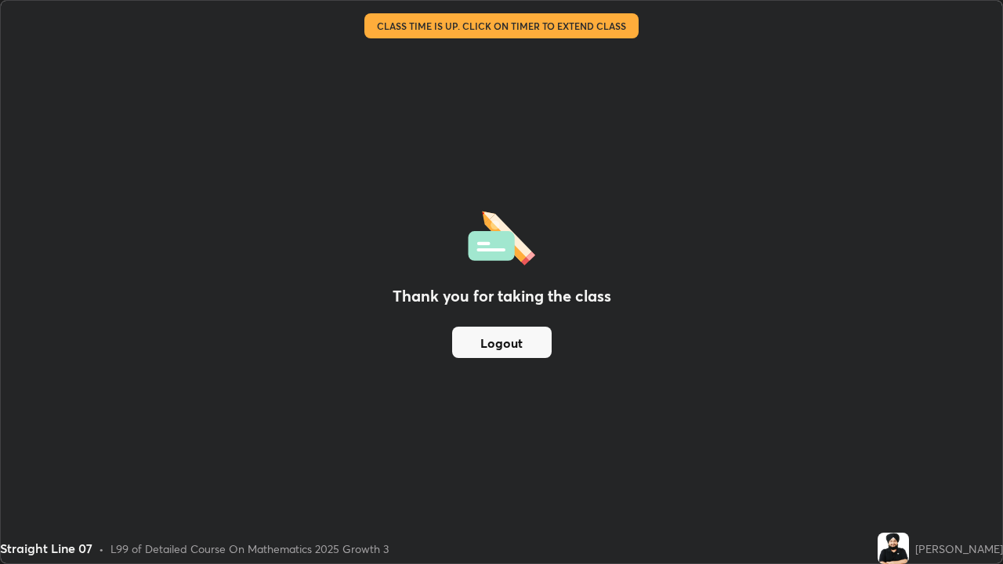
click at [507, 343] on button "Logout" at bounding box center [502, 342] width 100 height 31
